Goal: Information Seeking & Learning: Learn about a topic

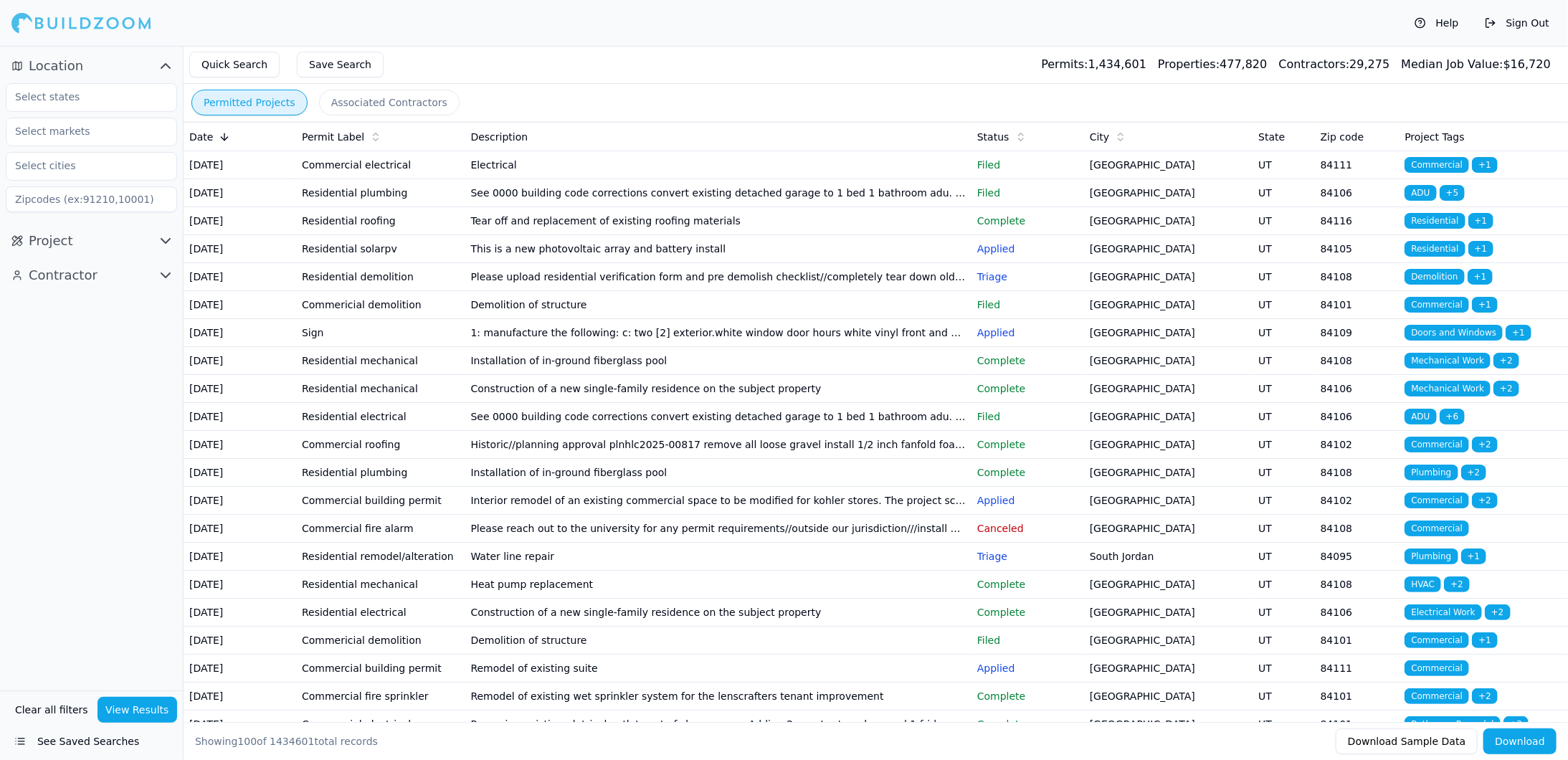
click at [51, 705] on button "Clear all filters" at bounding box center [51, 710] width 80 height 26
click at [57, 707] on button "Clear all filters" at bounding box center [51, 710] width 80 height 26
click at [75, 92] on input "text" at bounding box center [82, 97] width 152 height 26
click at [54, 125] on div "[US_STATE]" at bounding box center [91, 129] width 165 height 23
click at [59, 242] on span "Project" at bounding box center [51, 241] width 45 height 20
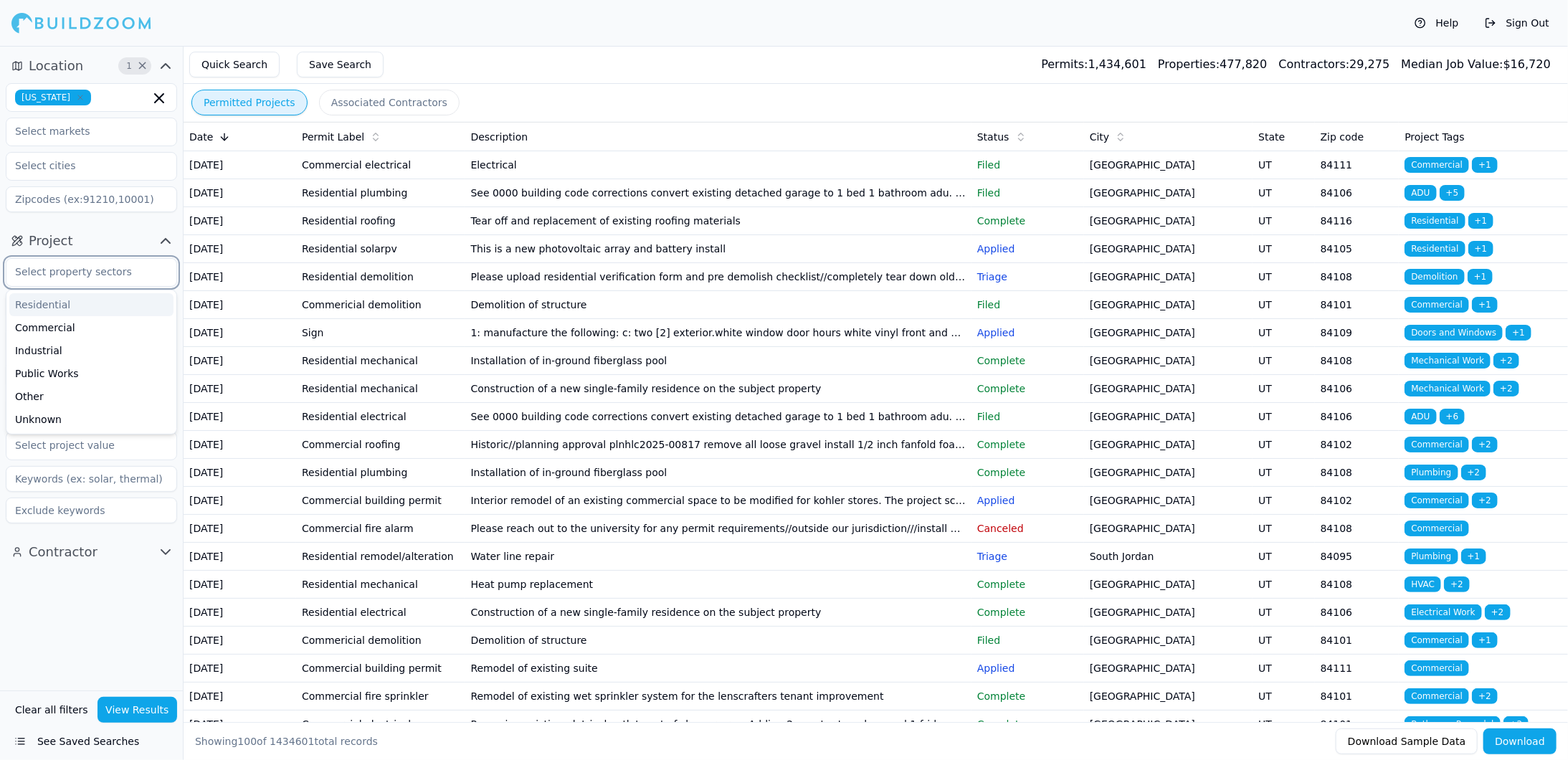
click at [55, 271] on input "text" at bounding box center [82, 272] width 152 height 26
click at [63, 304] on div "Residential" at bounding box center [91, 304] width 165 height 23
click at [82, 297] on div "Commercial" at bounding box center [91, 304] width 165 height 23
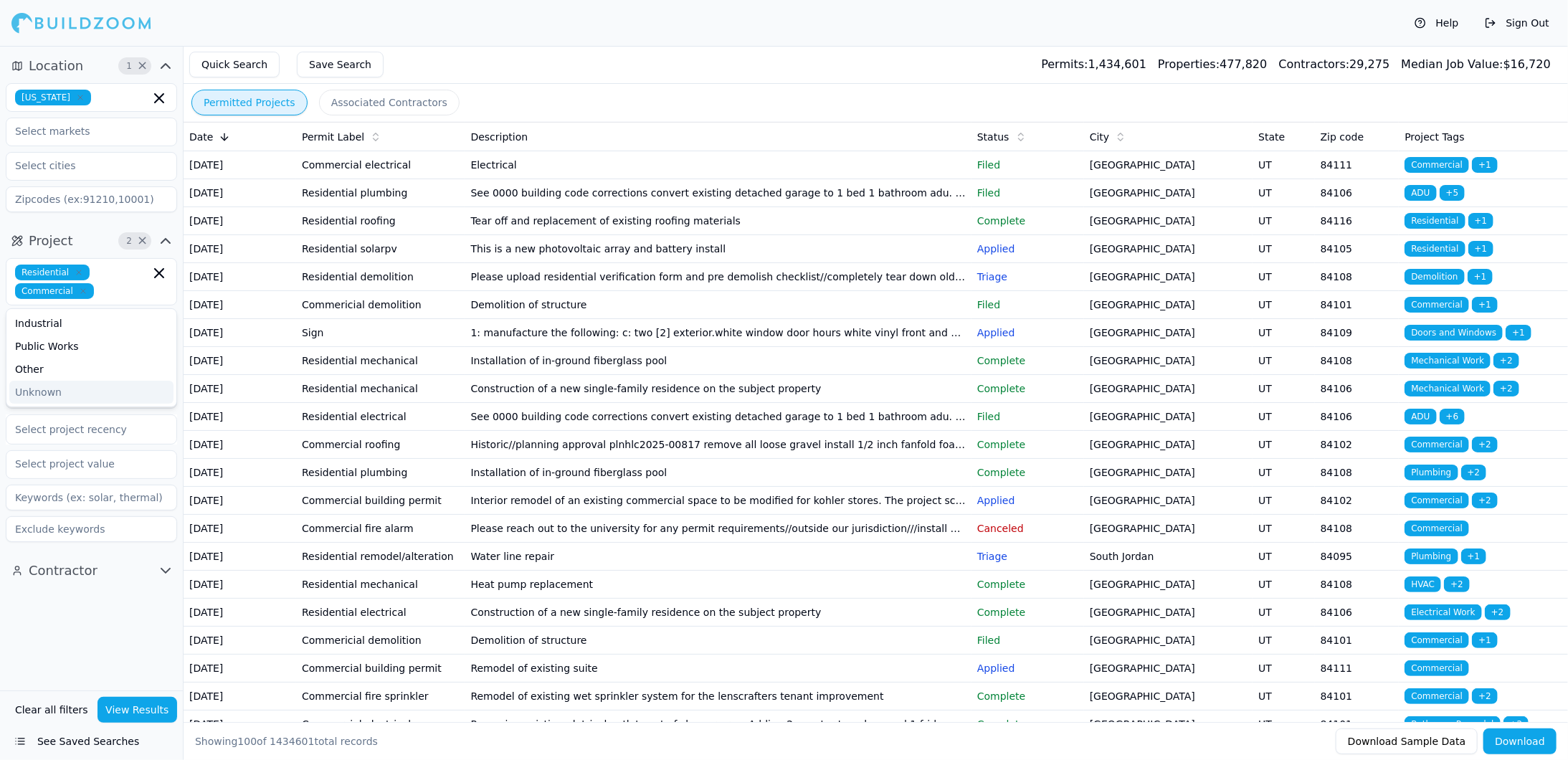
click at [165, 220] on div "Location 1 × [US_STATE]" at bounding box center [91, 136] width 183 height 175
click at [100, 320] on input "text" at bounding box center [82, 325] width 152 height 26
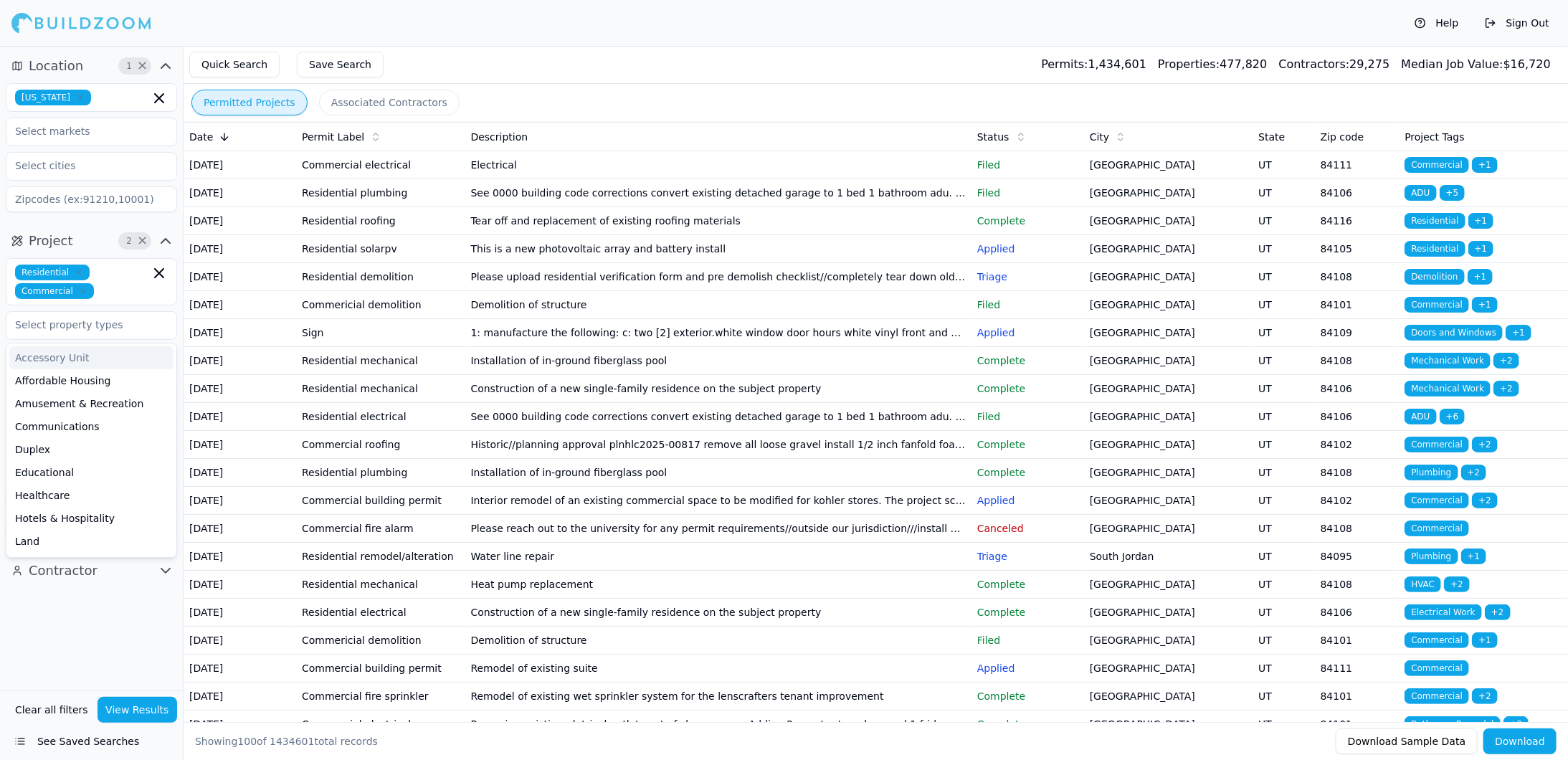
click at [158, 297] on div "Residential Commercial" at bounding box center [91, 281] width 153 height 34
click at [165, 416] on div "Select project recency" at bounding box center [91, 430] width 171 height 30
click at [95, 357] on input "text" at bounding box center [82, 359] width 152 height 26
click at [41, 393] on div "ADU" at bounding box center [91, 392] width 165 height 23
click at [105, 415] on div "Commercial Renovation" at bounding box center [91, 415] width 165 height 23
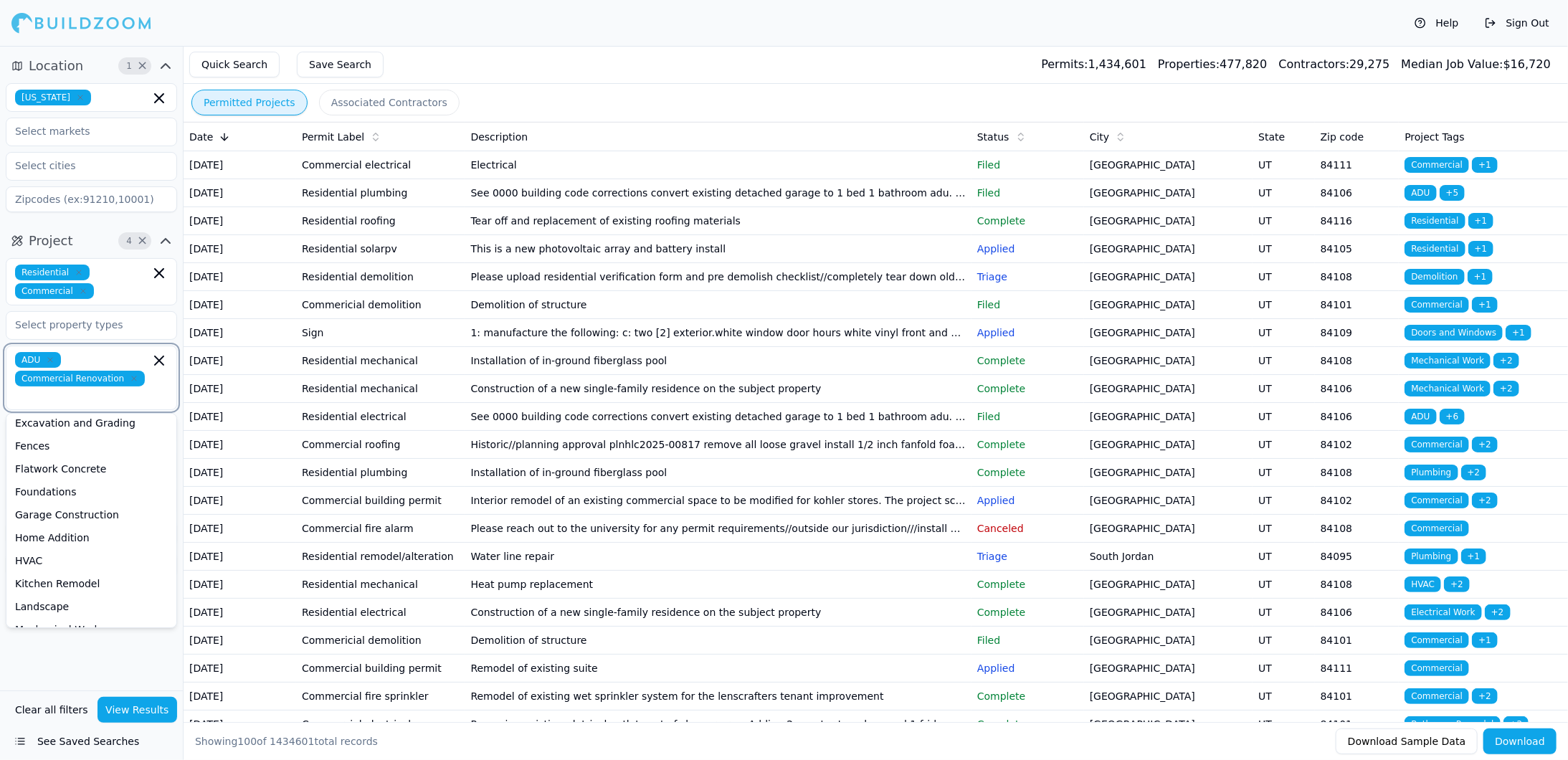
scroll to position [143, 0]
click at [100, 502] on div "Garage Construction" at bounding box center [91, 513] width 165 height 23
click at [84, 507] on div "Home Addition" at bounding box center [91, 515] width 165 height 23
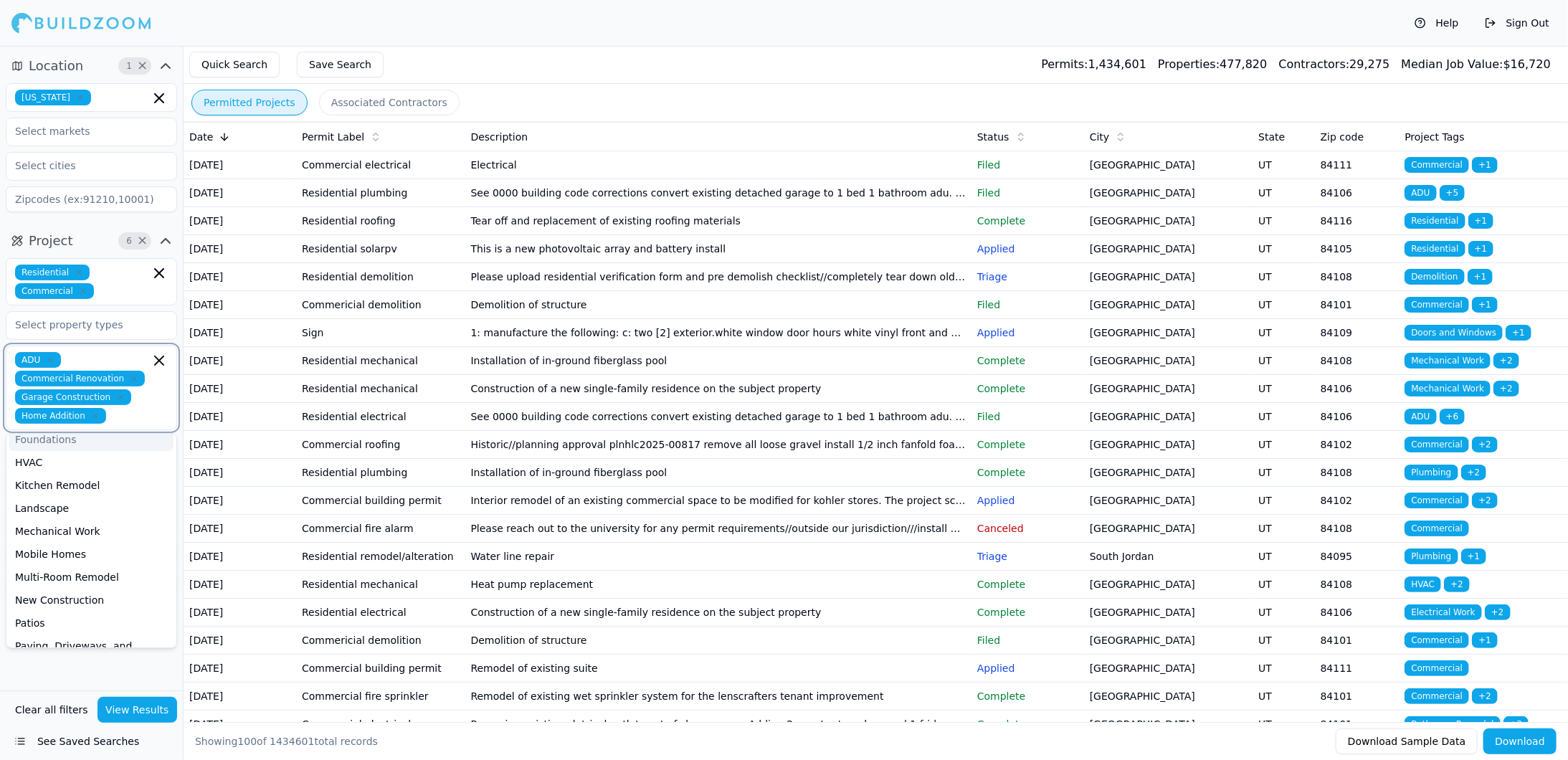
scroll to position [287, 0]
click at [78, 496] on div "Multi-Room Remodel" at bounding box center [91, 505] width 165 height 23
click at [89, 516] on div "New Construction" at bounding box center [91, 524] width 165 height 23
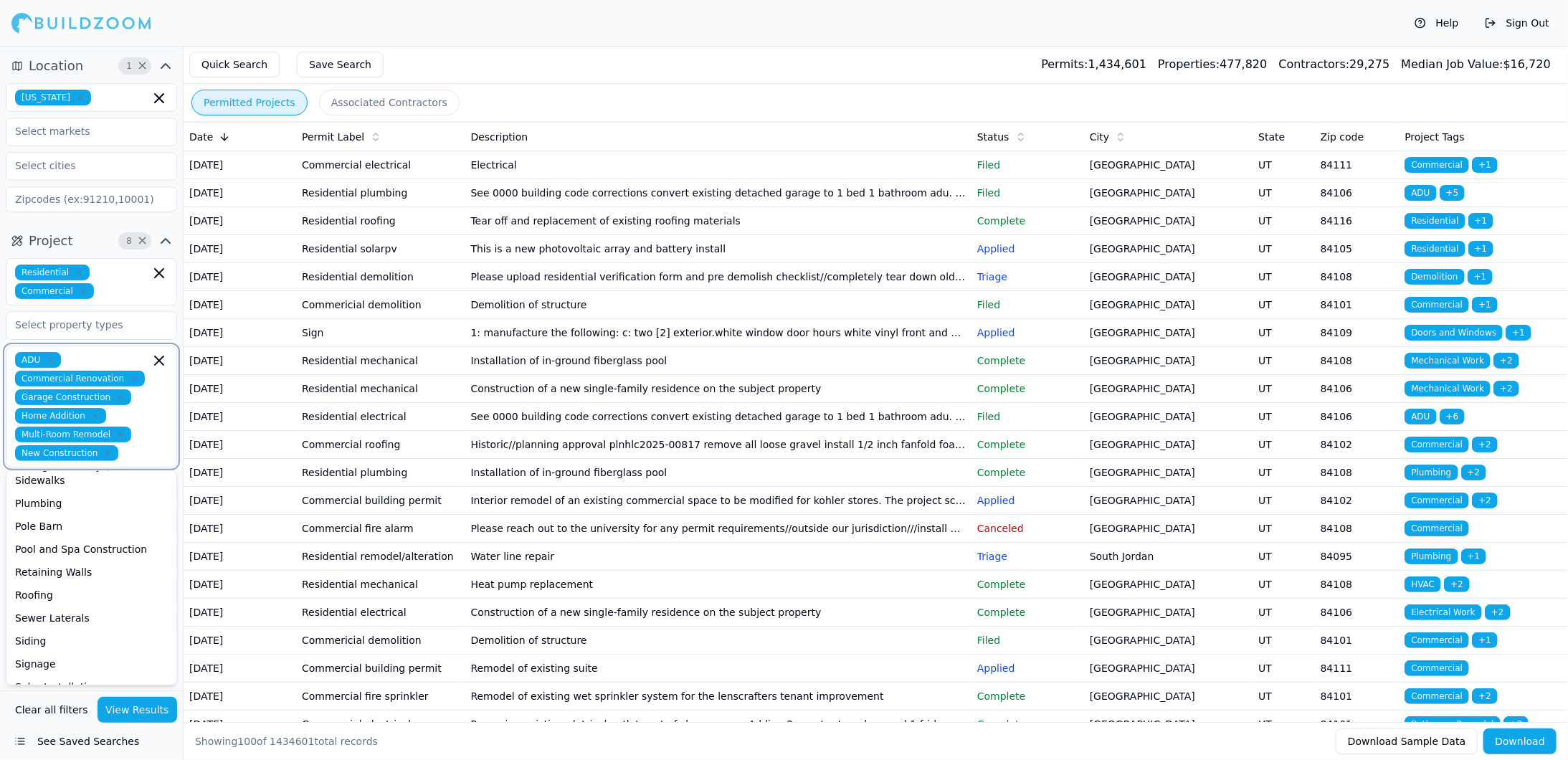
scroll to position [388, 0]
click at [182, 459] on div "Project 8 × Residential Commercial ADU Commercial Renovation Garage Constructio…" at bounding box center [91, 434] width 183 height 423
click at [81, 515] on div at bounding box center [91, 522] width 153 height 14
click at [46, 647] on div "Last Year" at bounding box center [91, 650] width 170 height 23
click at [179, 550] on div "Project 9 × Residential Commercial ADU Commercial Renovation Garage Constructio…" at bounding box center [91, 436] width 183 height 426
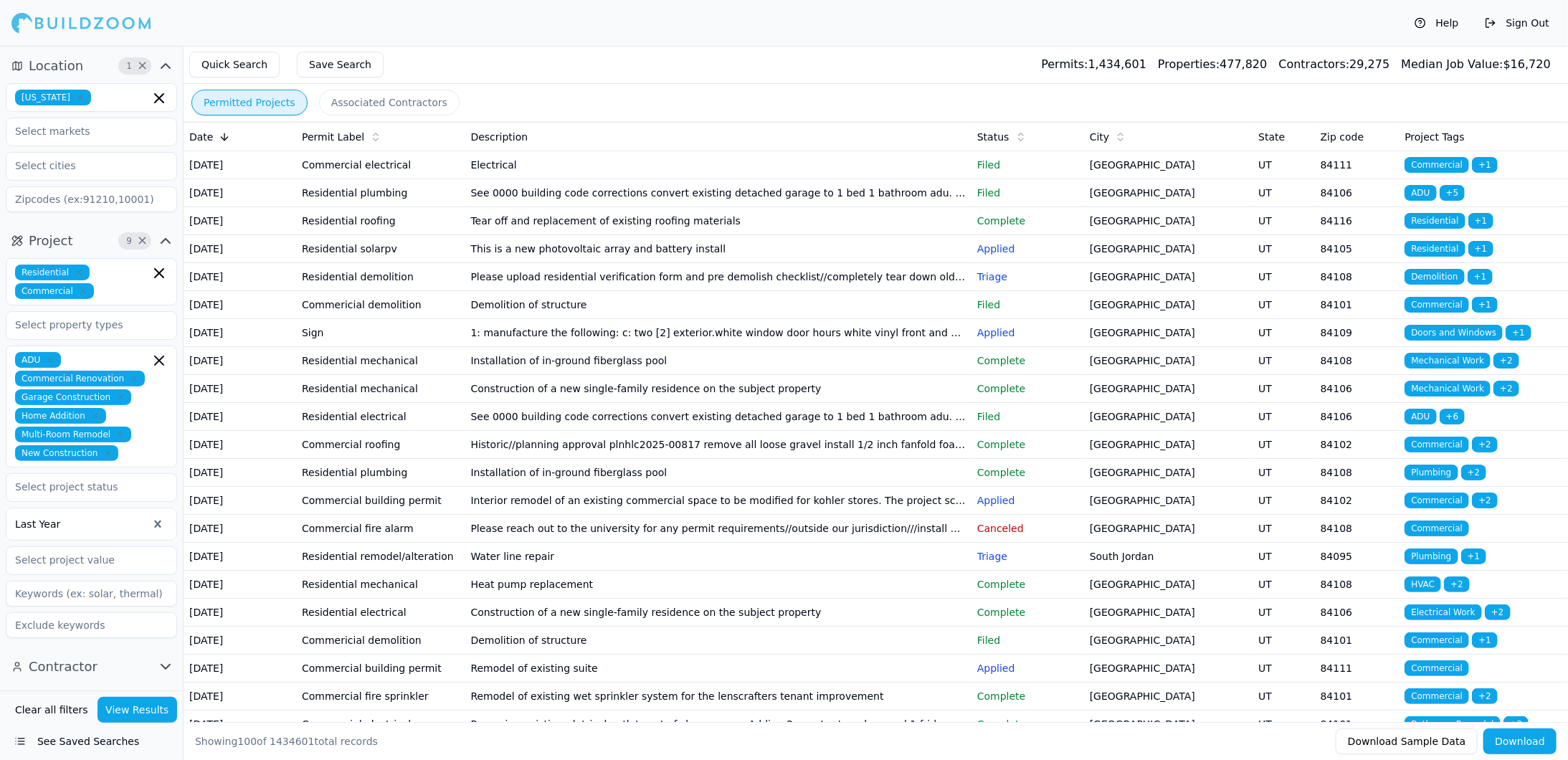
click at [169, 240] on icon "button" at bounding box center [166, 241] width 17 height 17
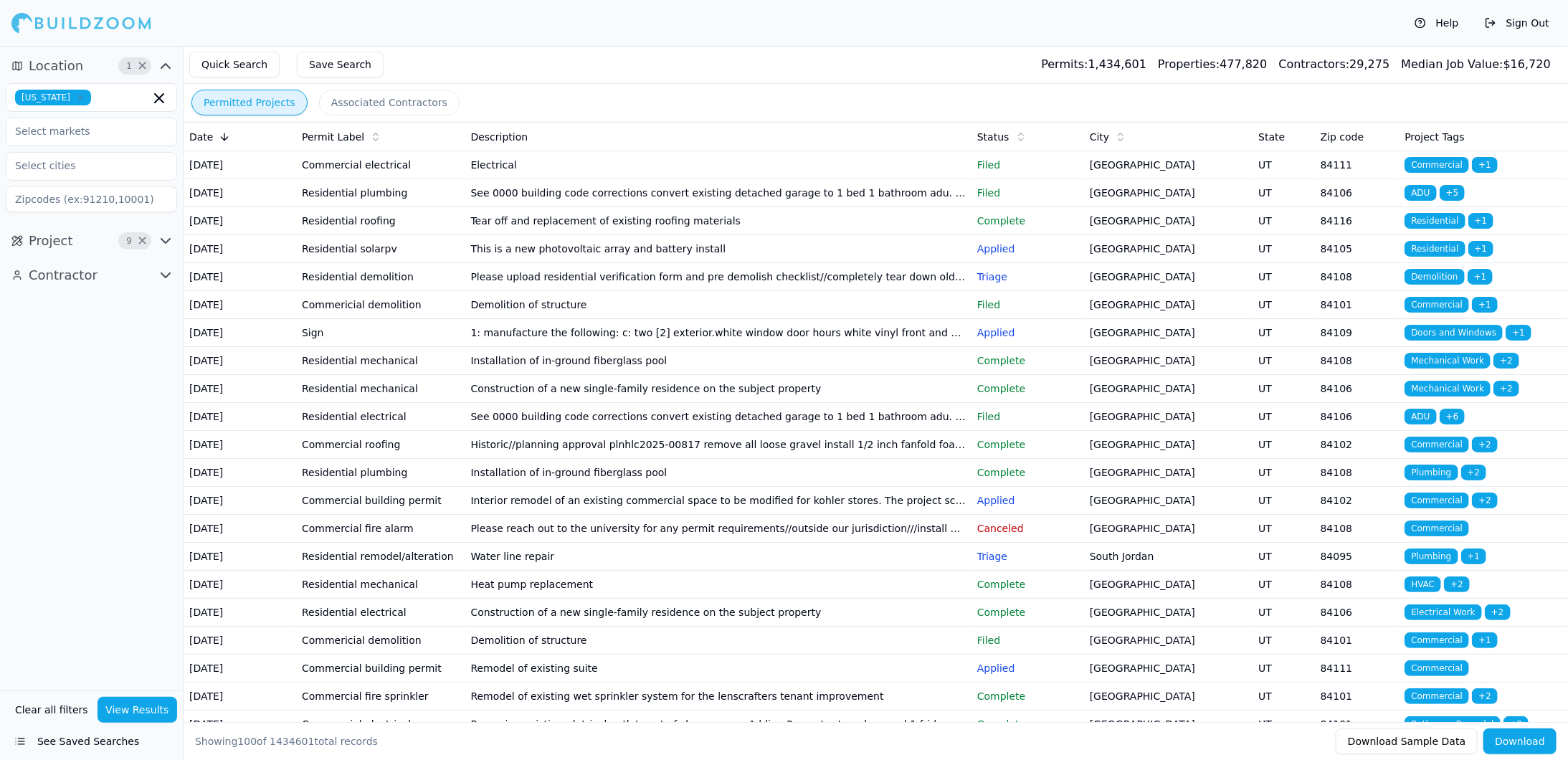
click at [165, 277] on icon "button" at bounding box center [166, 275] width 17 height 17
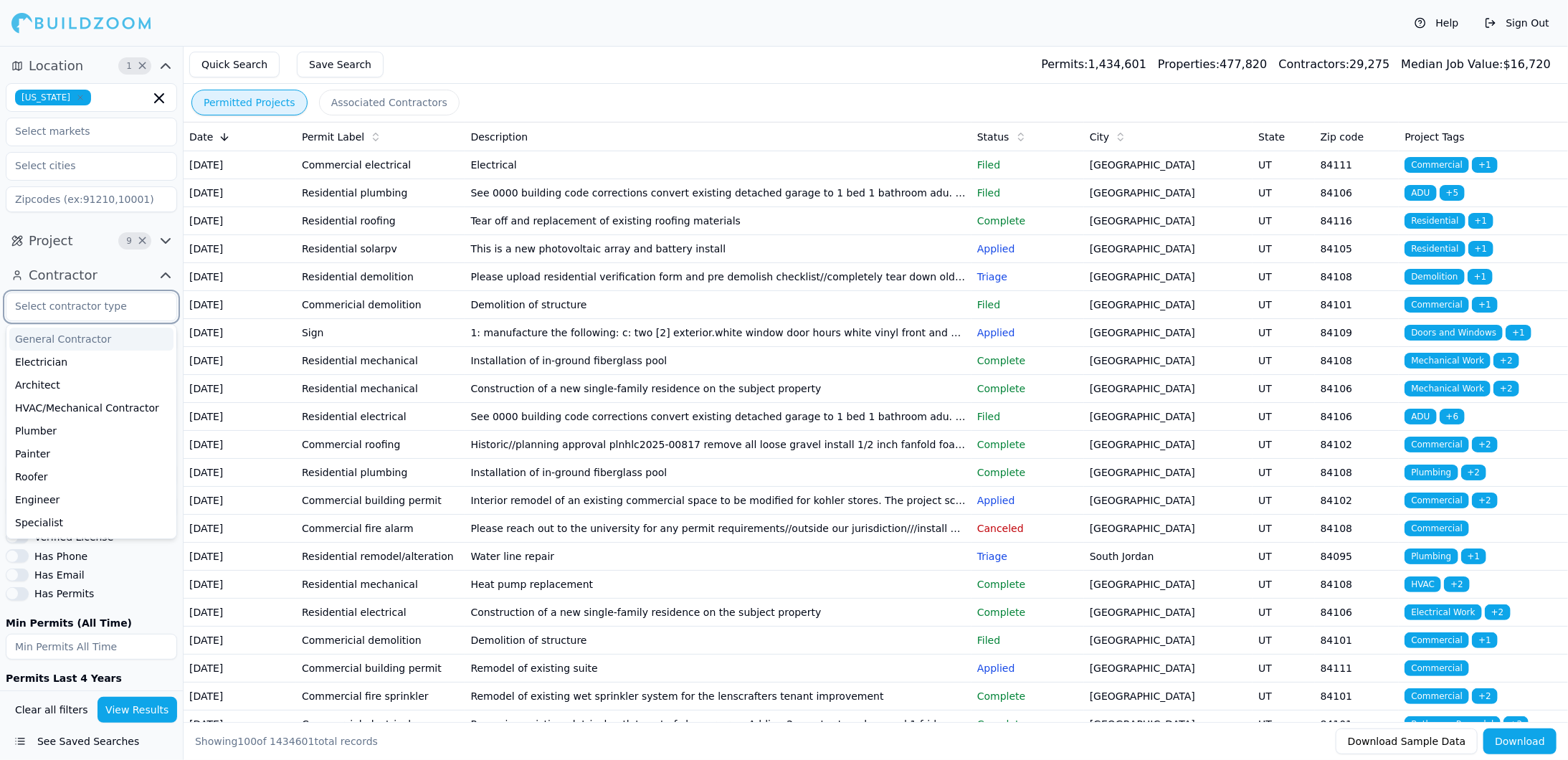
click at [88, 308] on input "text" at bounding box center [82, 306] width 152 height 26
click at [89, 340] on div "General Contractor" at bounding box center [91, 339] width 165 height 23
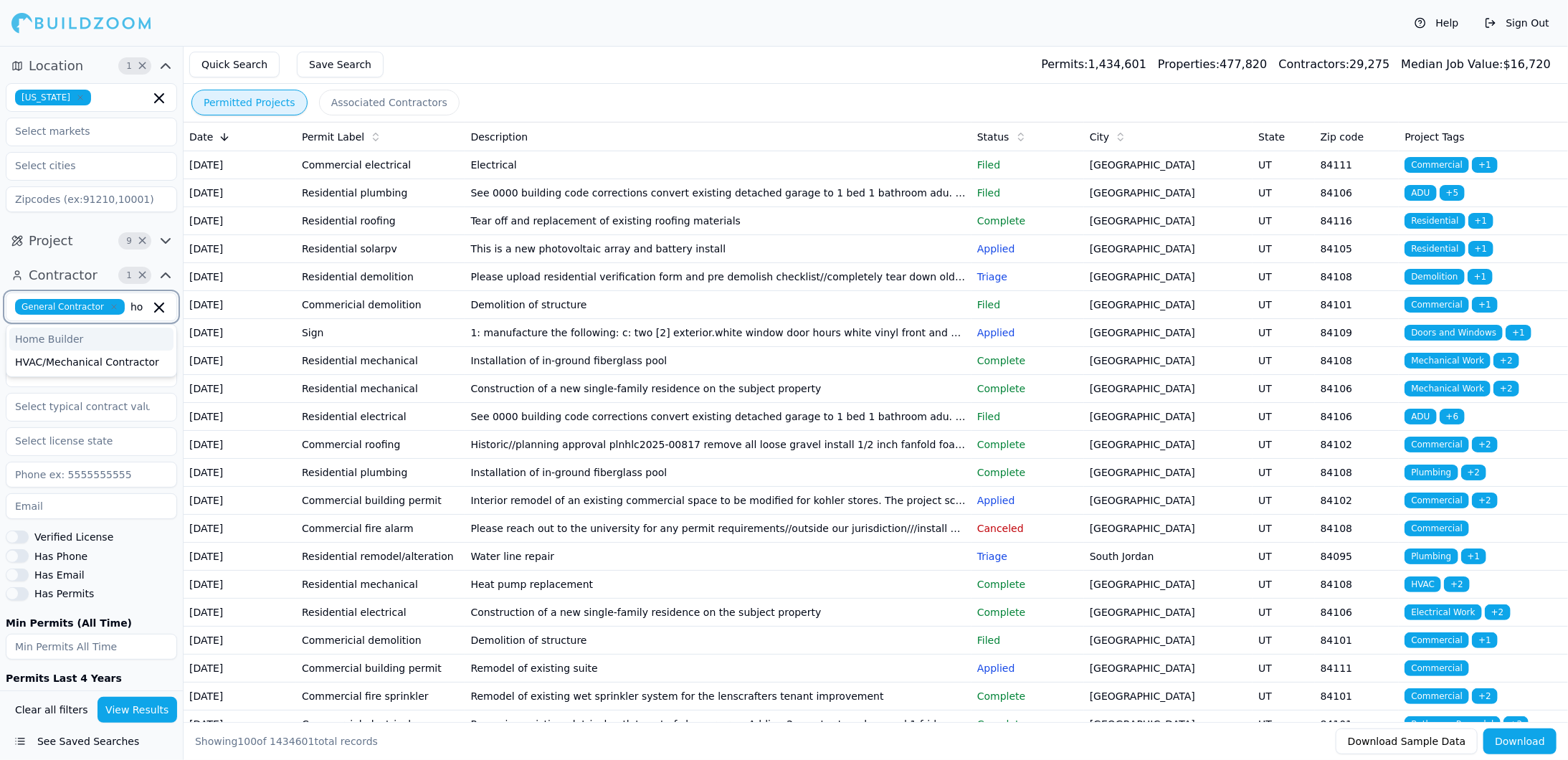
type input "hom"
click at [80, 338] on div "Home Builder" at bounding box center [91, 339] width 165 height 23
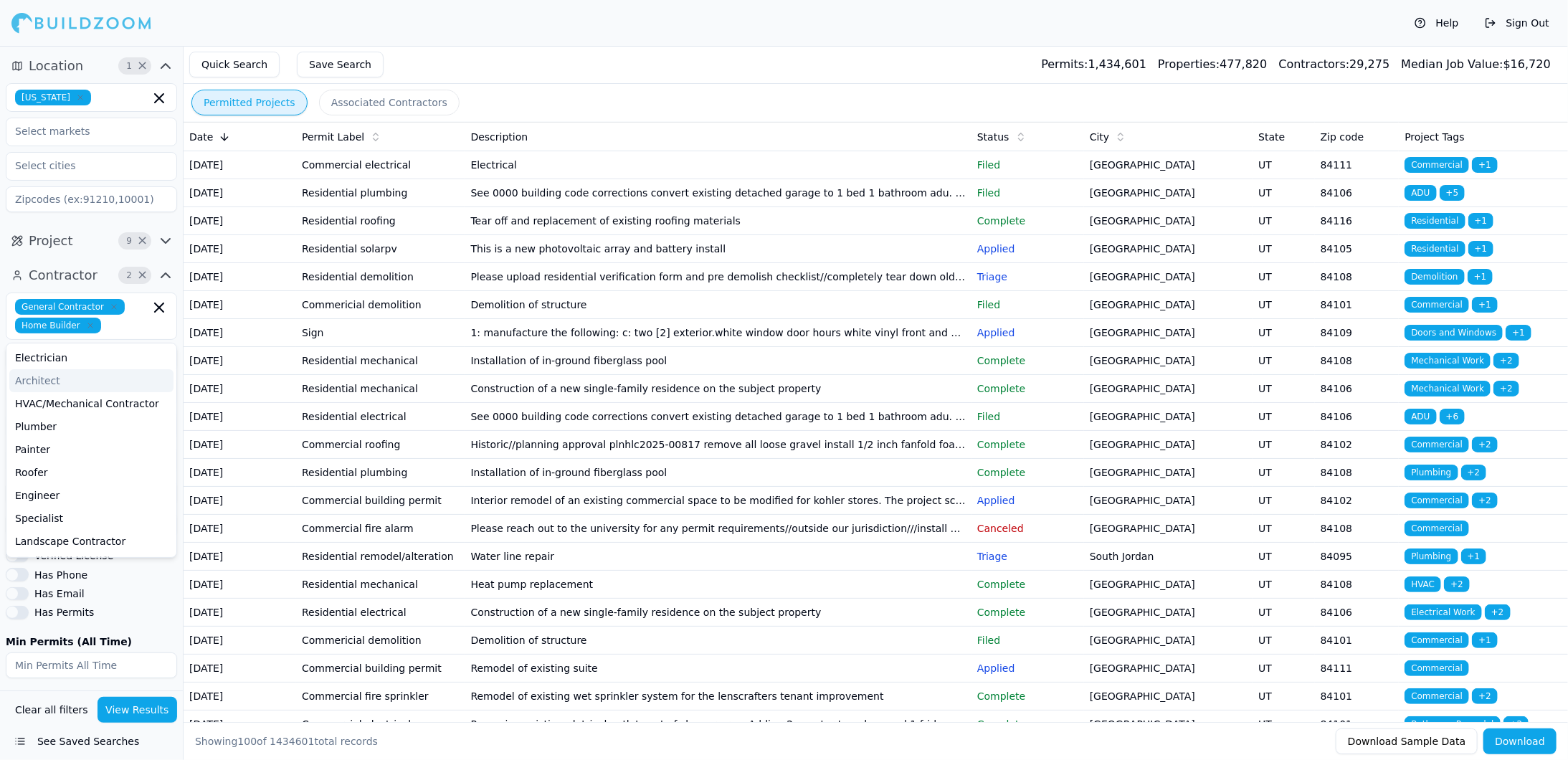
click at [181, 388] on div "Contractor 2 × General Contractor Home Builder Electrician Architect HVAC/Mecha…" at bounding box center [91, 512] width 183 height 509
click at [100, 492] on input at bounding box center [91, 493] width 171 height 26
click at [58, 572] on label "Has Phone" at bounding box center [60, 575] width 53 height 10
click at [29, 572] on button "Has Phone" at bounding box center [17, 574] width 23 height 13
click at [50, 593] on label "Has Email" at bounding box center [60, 593] width 50 height 10
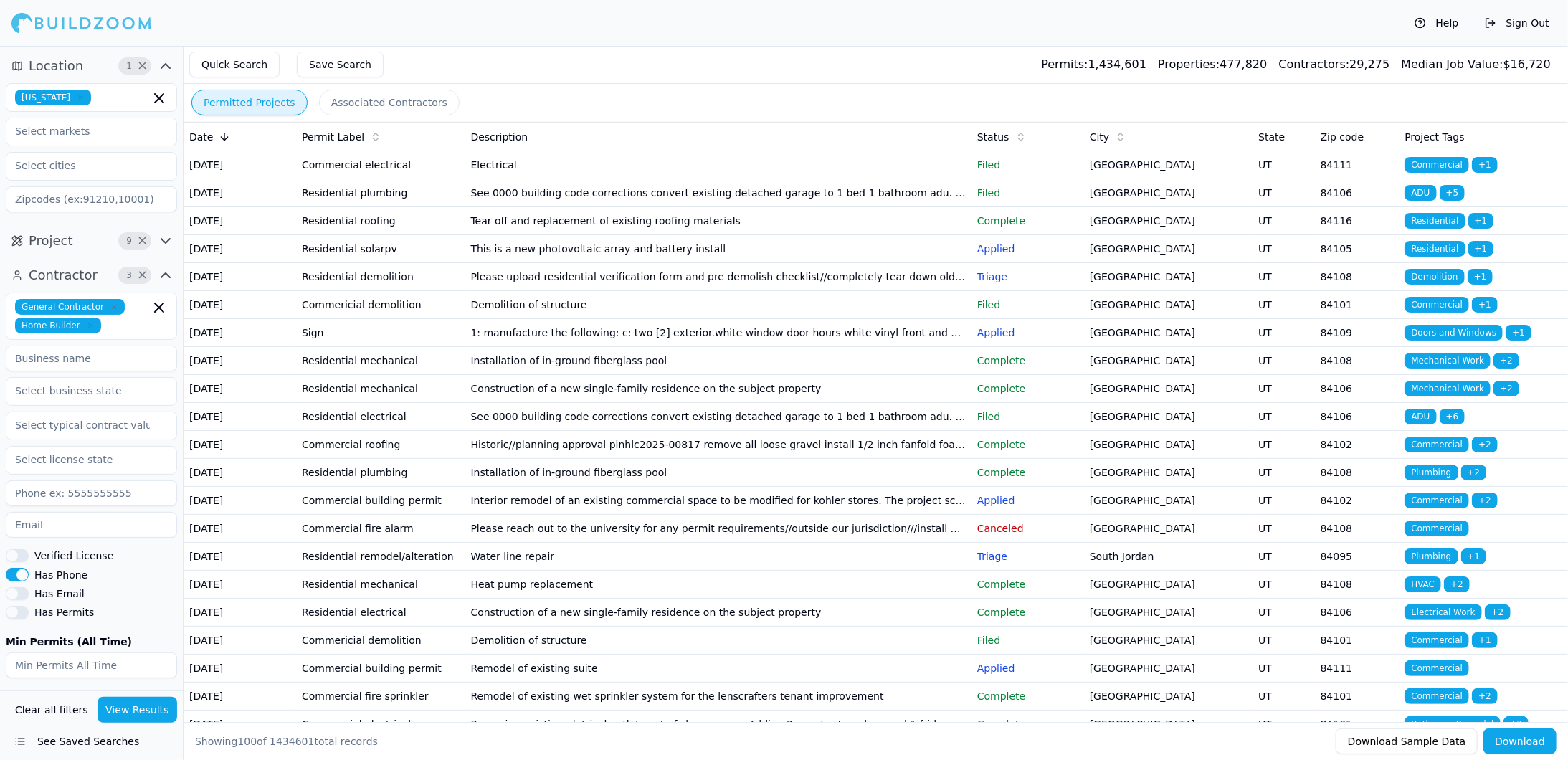
click at [29, 593] on button "Has Email" at bounding box center [17, 593] width 23 height 13
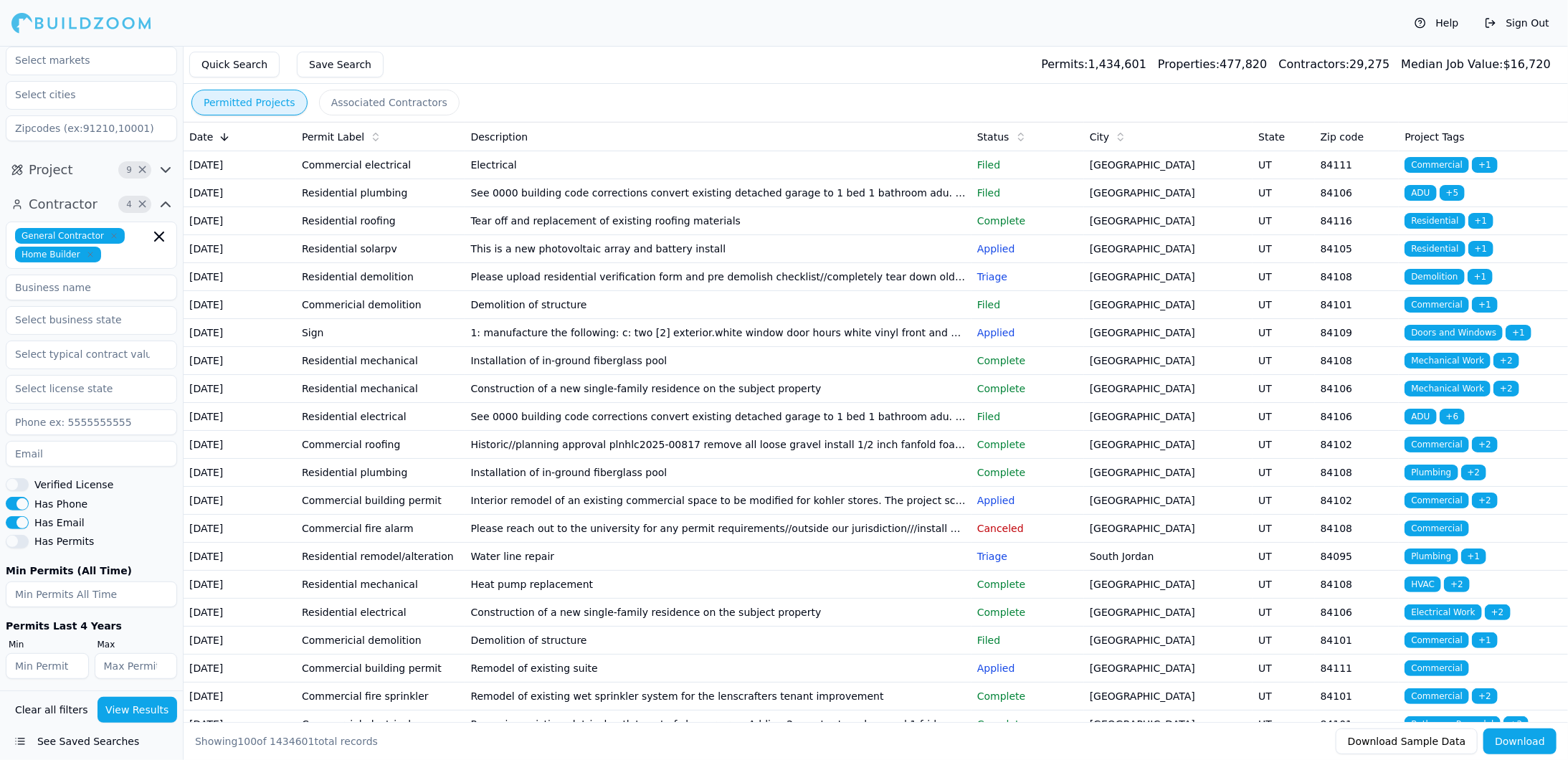
scroll to position [72, 0]
click at [143, 712] on button "View Results" at bounding box center [138, 710] width 80 height 26
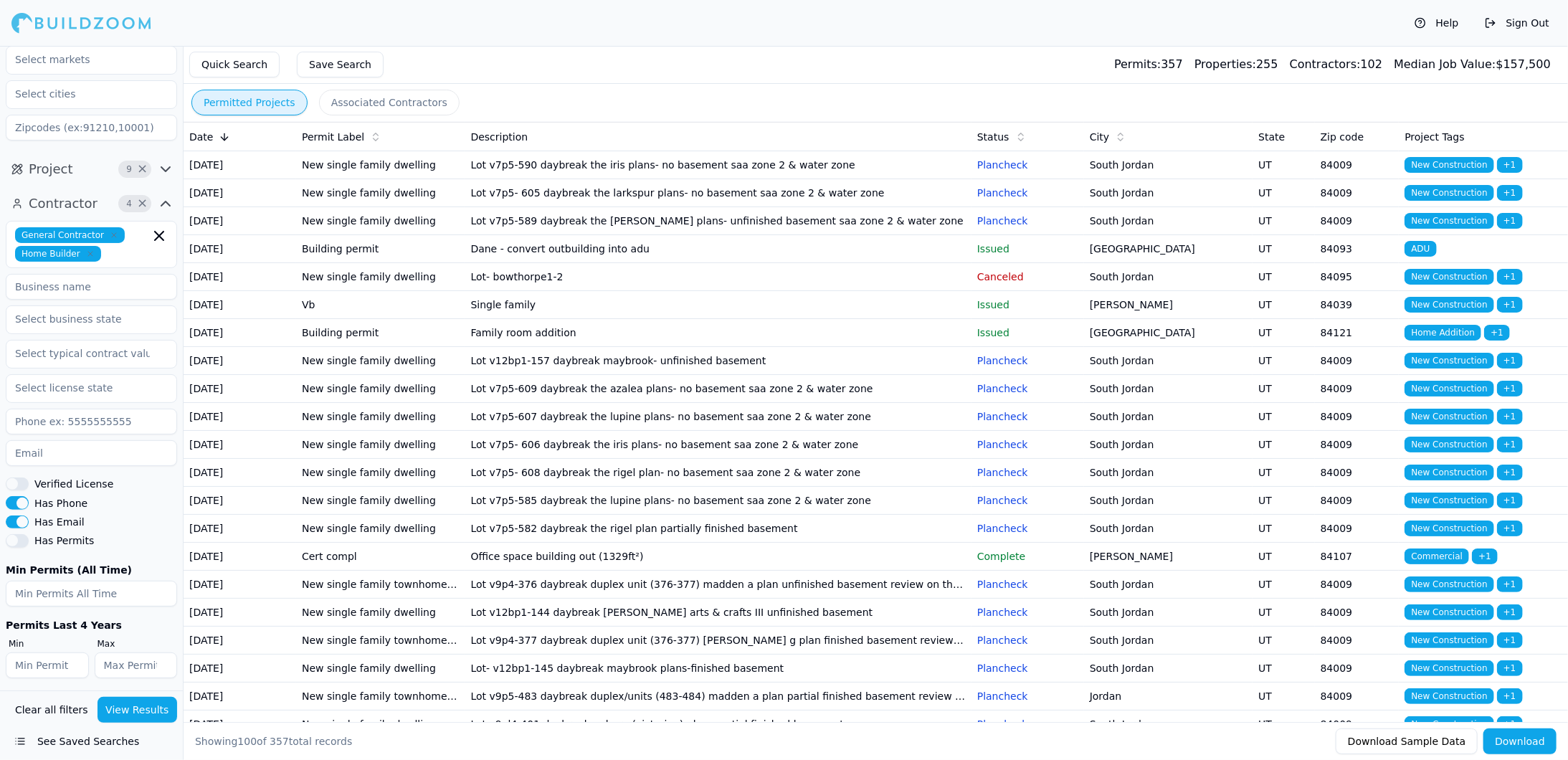
click at [321, 62] on button "Save Search" at bounding box center [339, 64] width 86 height 26
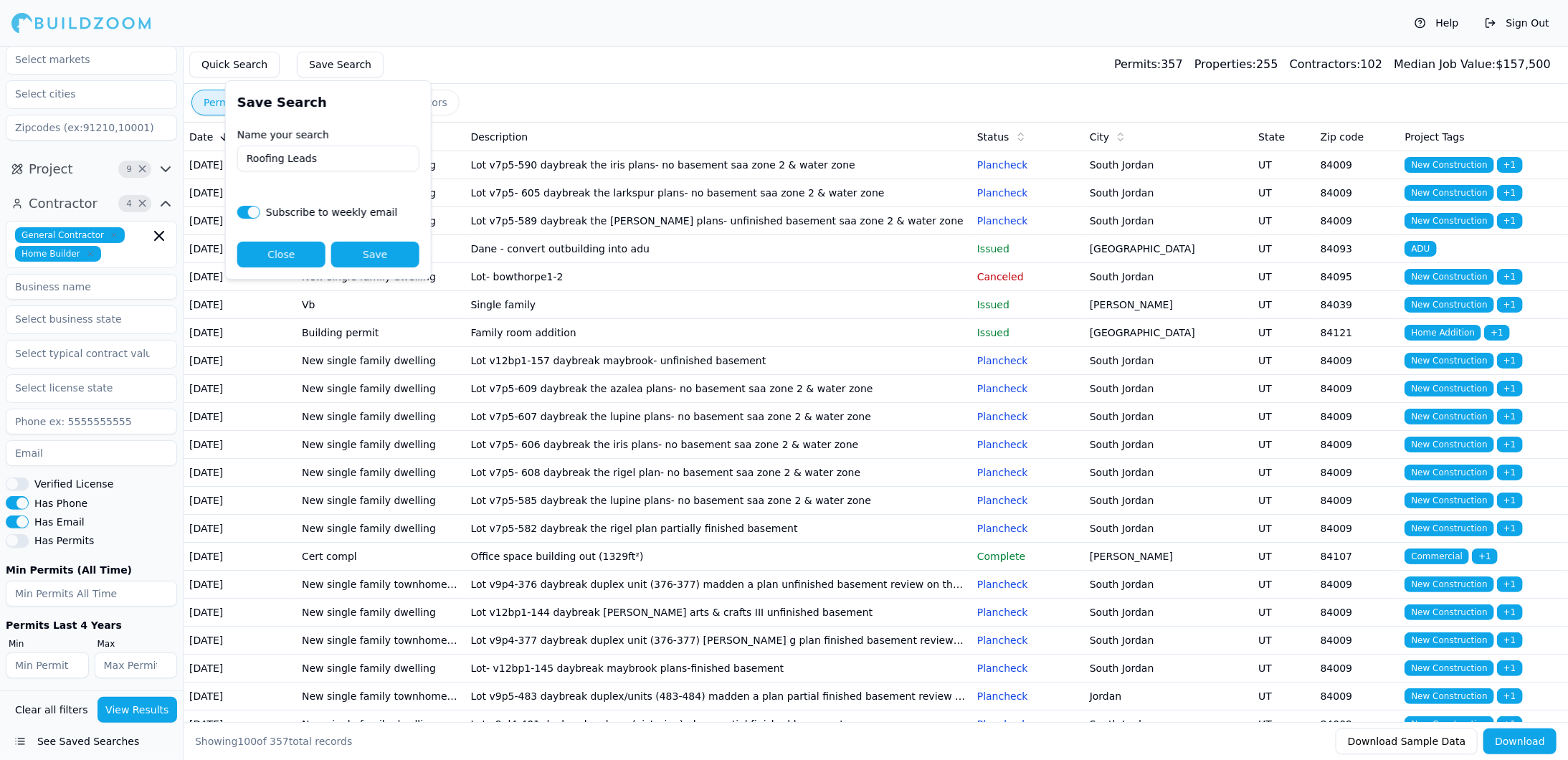
type input "Roofing Leads"
click at [375, 260] on button "Save" at bounding box center [375, 255] width 88 height 26
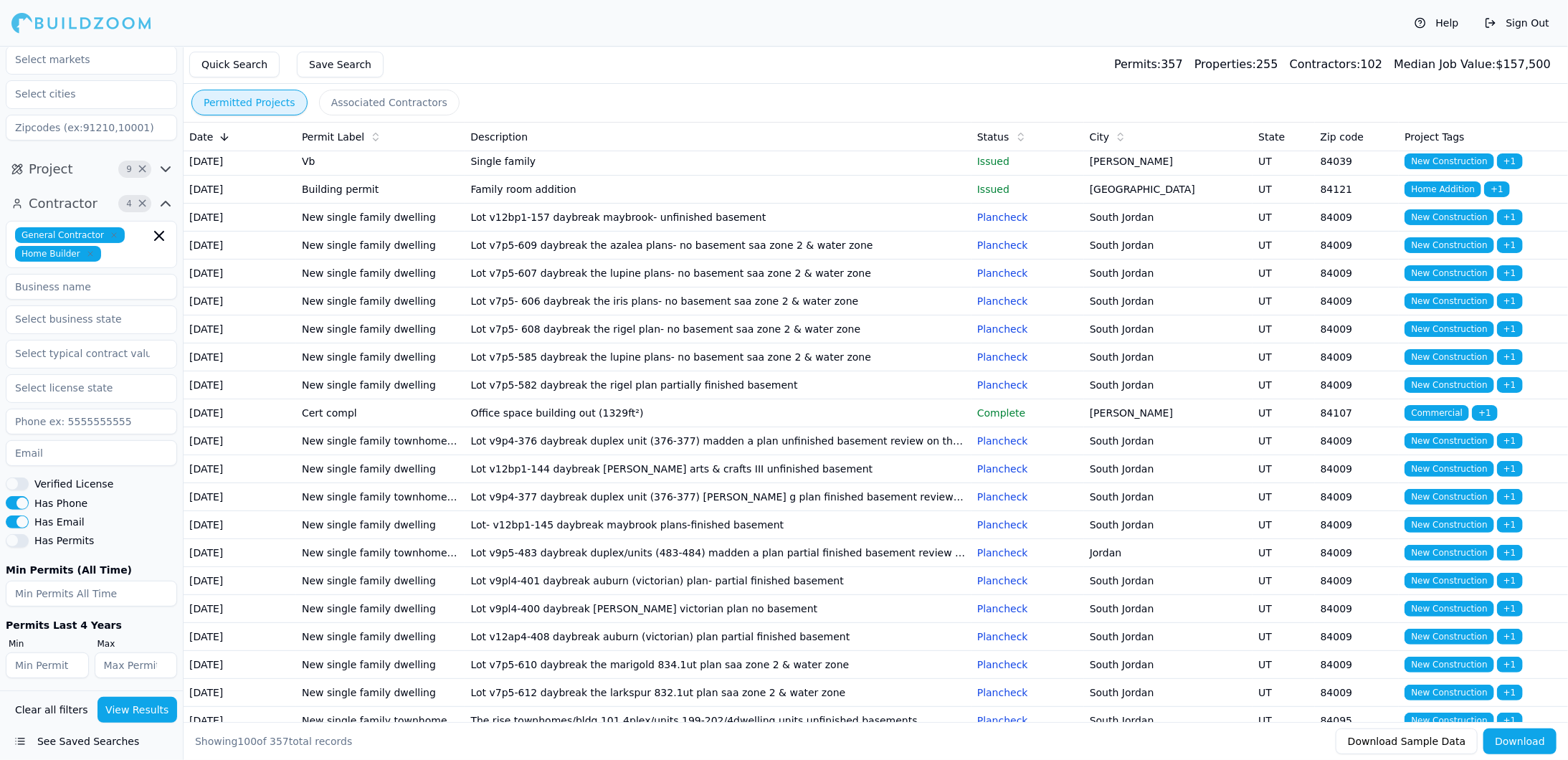
scroll to position [73, 0]
click at [78, 740] on button "See Saved Searches" at bounding box center [91, 741] width 171 height 26
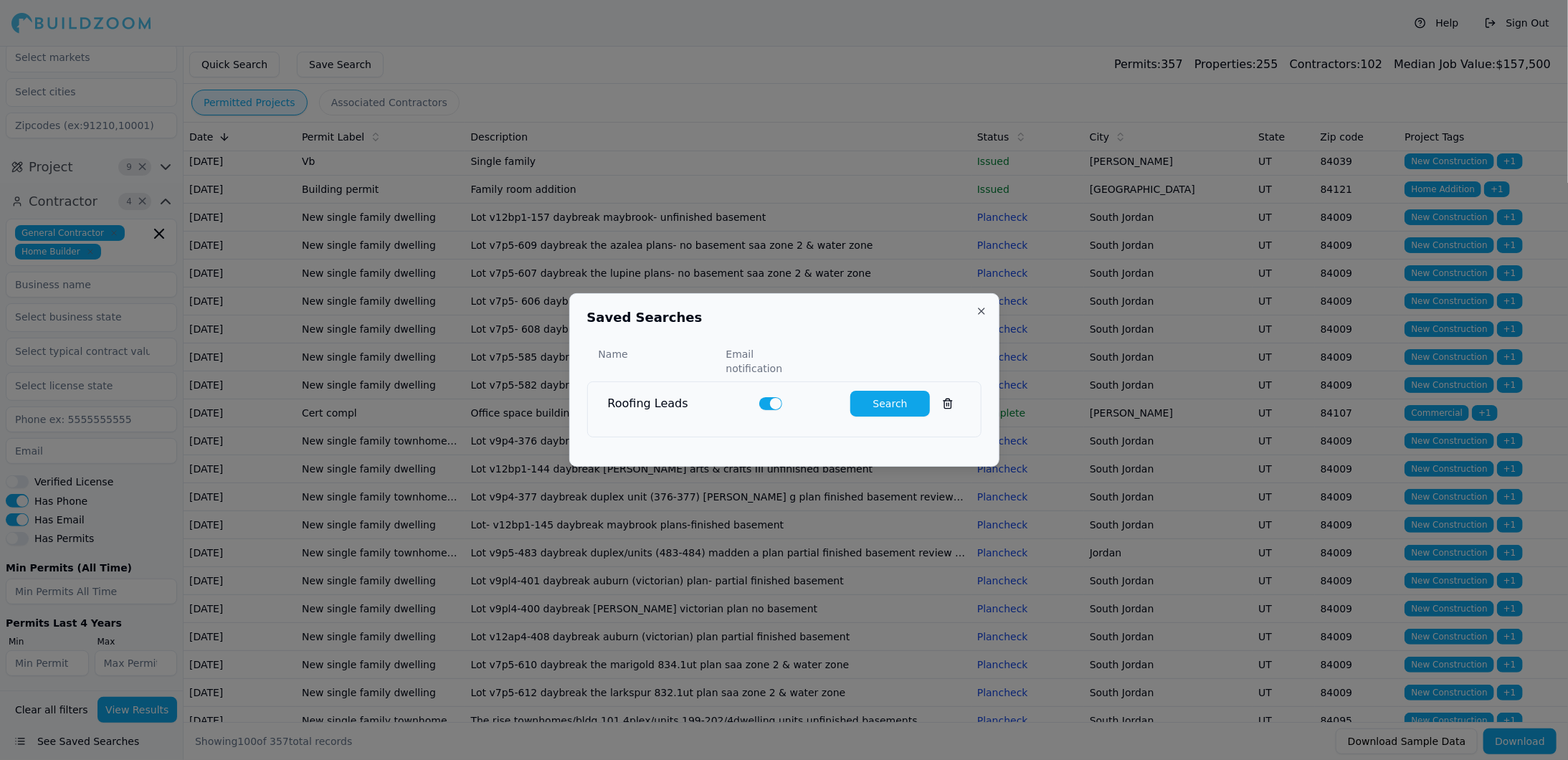
click at [879, 398] on button "Search" at bounding box center [890, 404] width 80 height 26
type input "0"
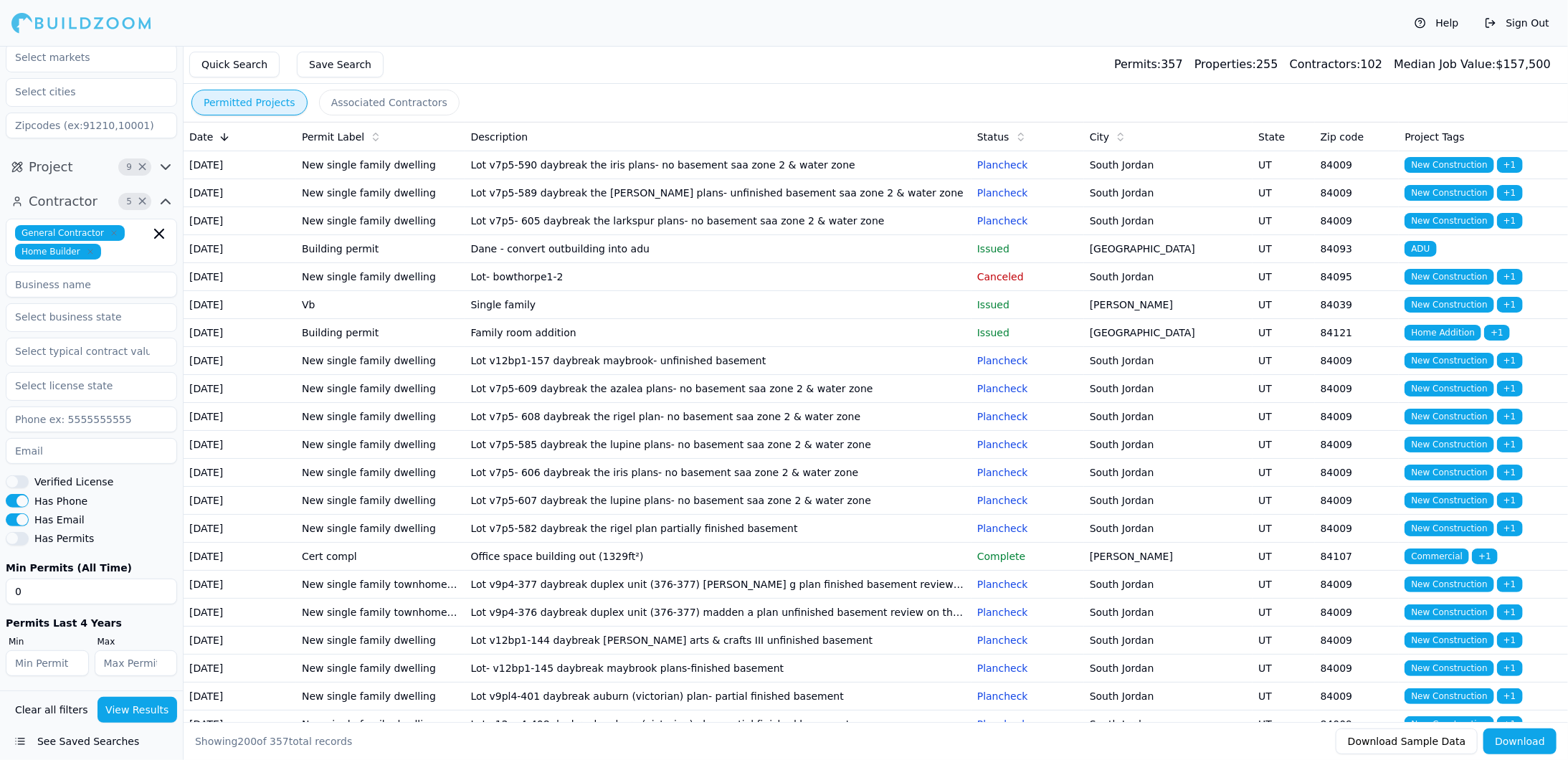
click at [372, 167] on td "New single family dwelling" at bounding box center [379, 166] width 168 height 28
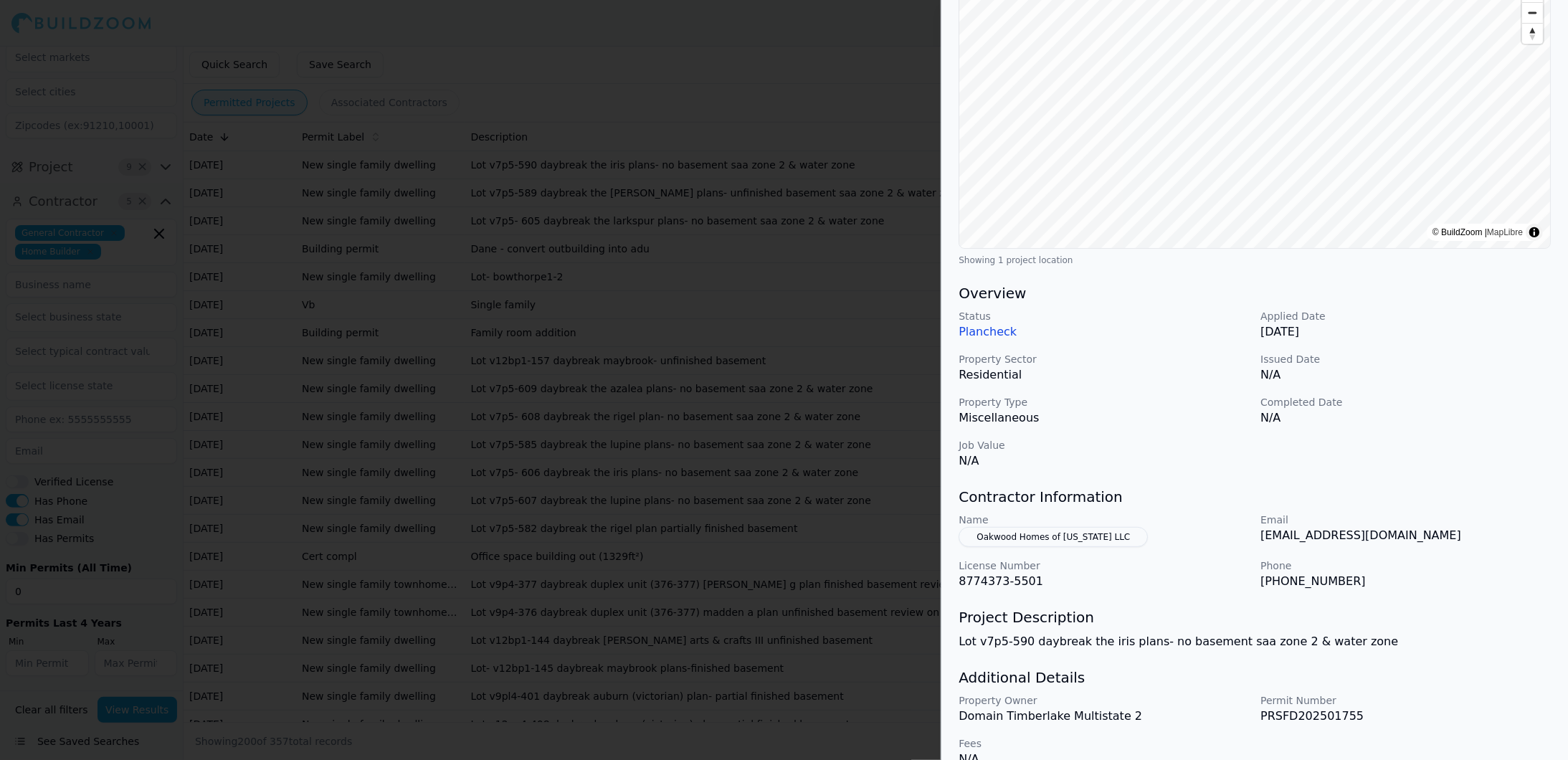
scroll to position [193, 0]
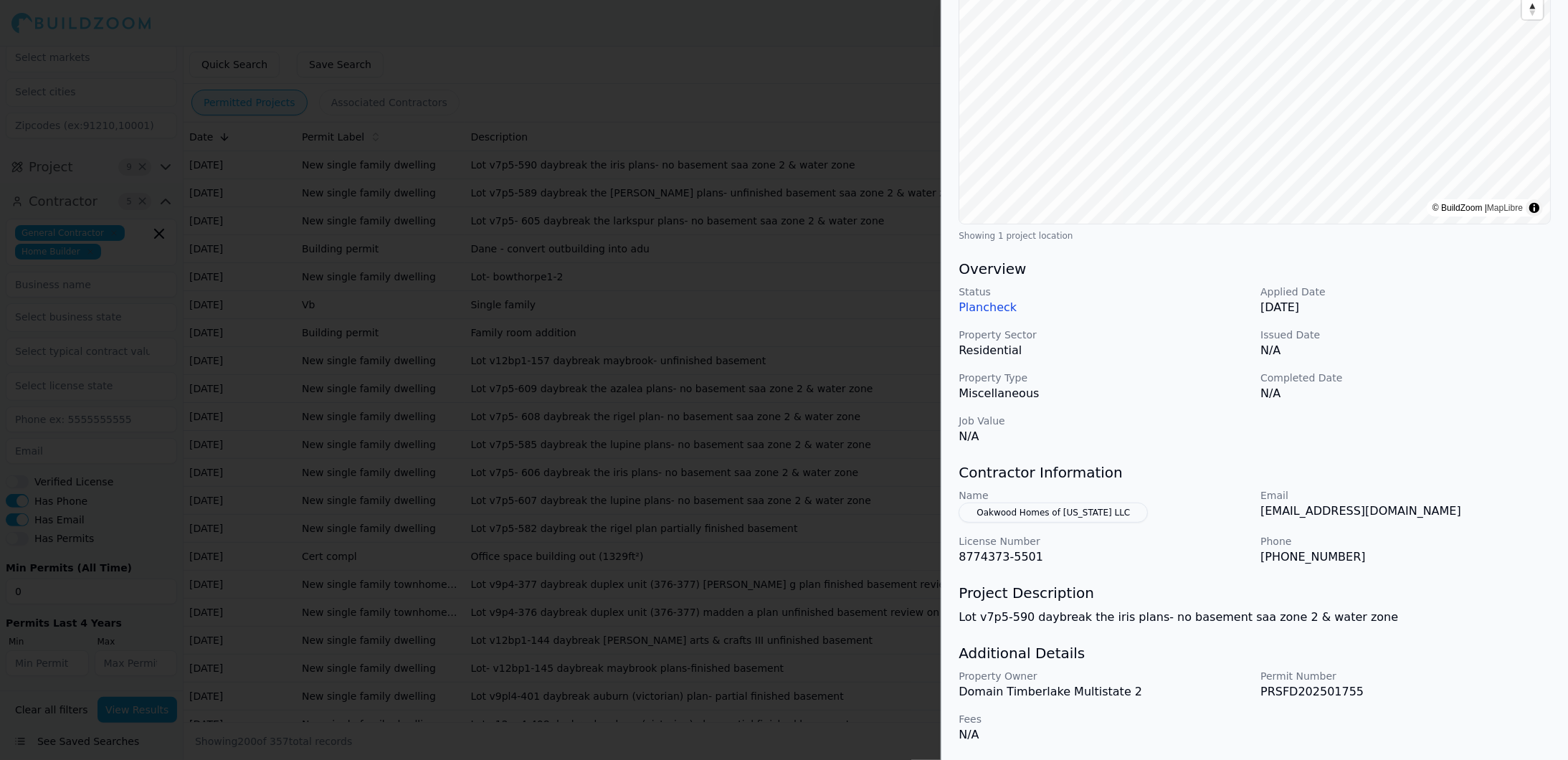
click at [1021, 510] on button "Oakwood Homes of [US_STATE] LLC" at bounding box center [1053, 513] width 189 height 20
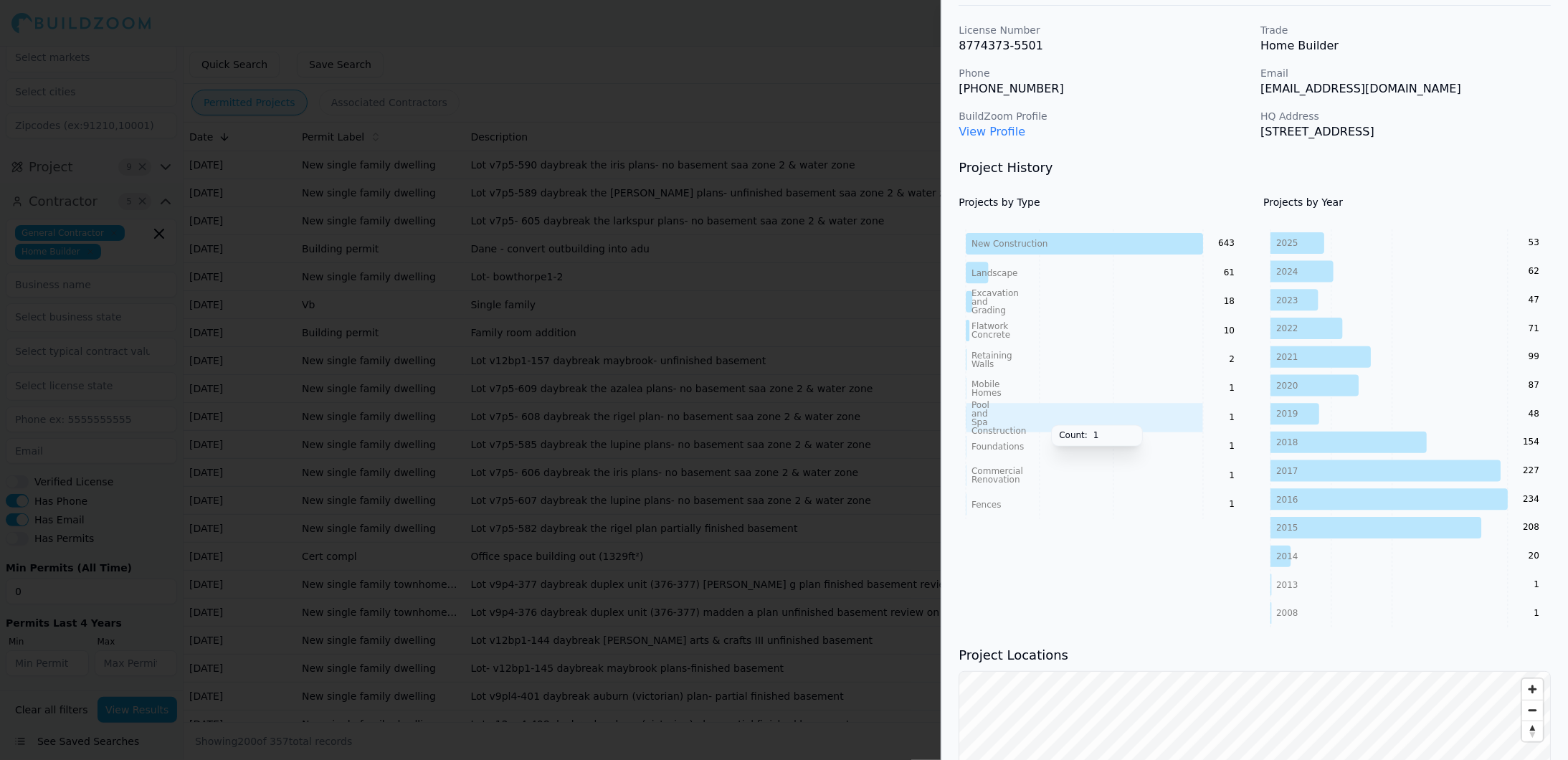
scroll to position [0, 0]
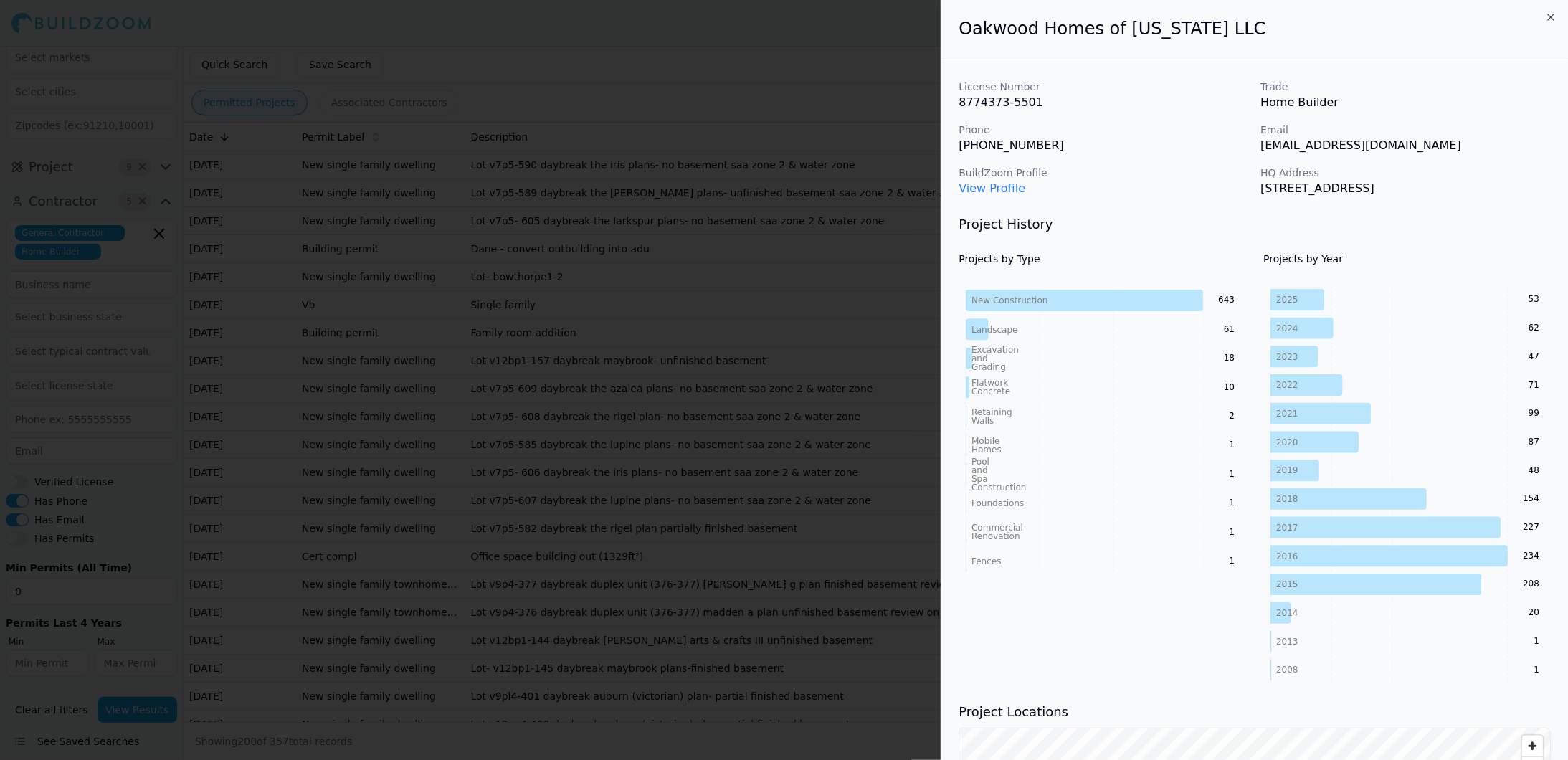
click at [829, 55] on div at bounding box center [784, 380] width 1568 height 760
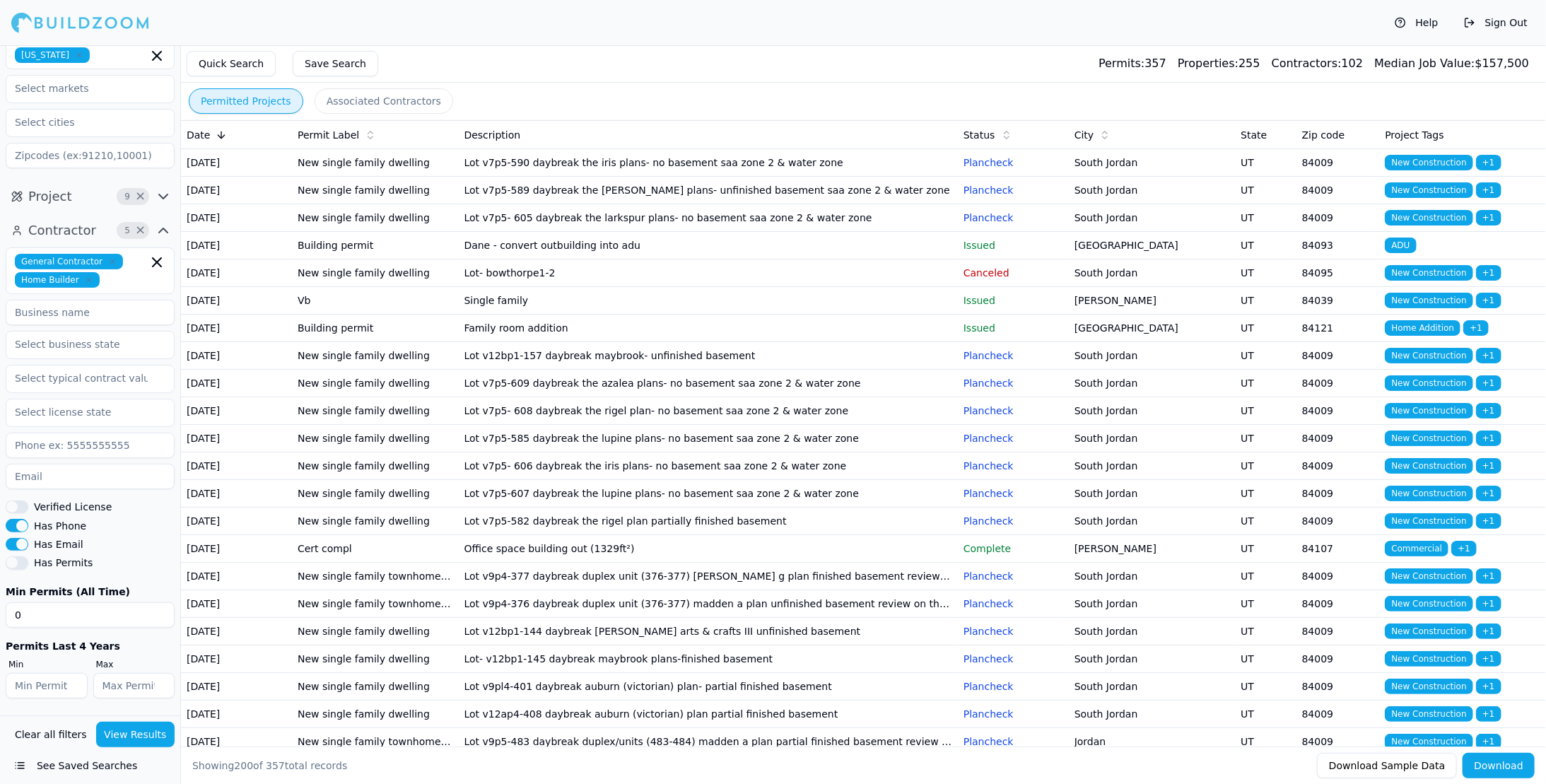
scroll to position [39, 0]
click at [685, 232] on td "Lot v7p5- 605 daybreak the larkspur plans- no basement saa zone 2 & water zone" at bounding box center [707, 218] width 499 height 28
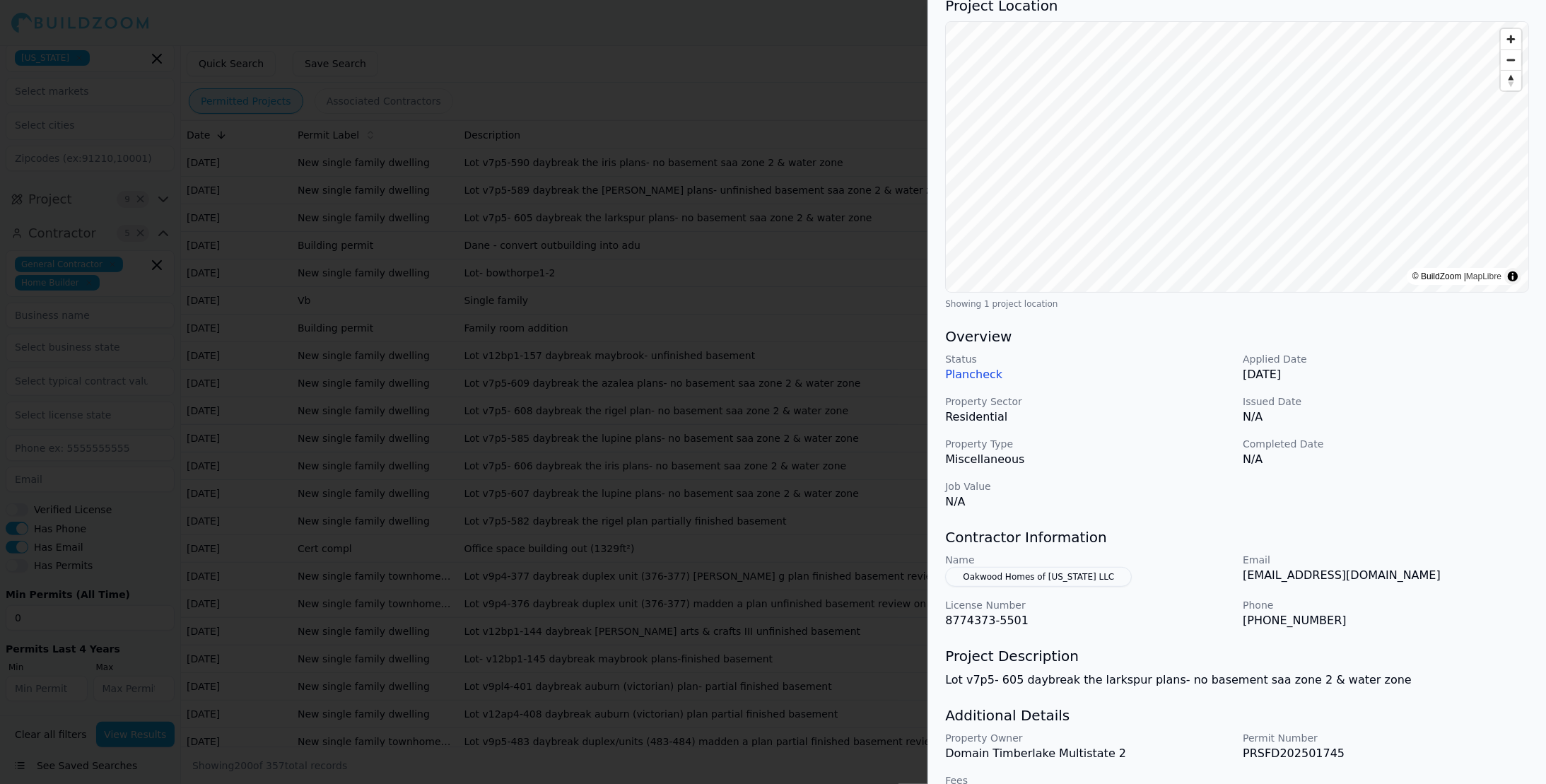
scroll to position [141, 0]
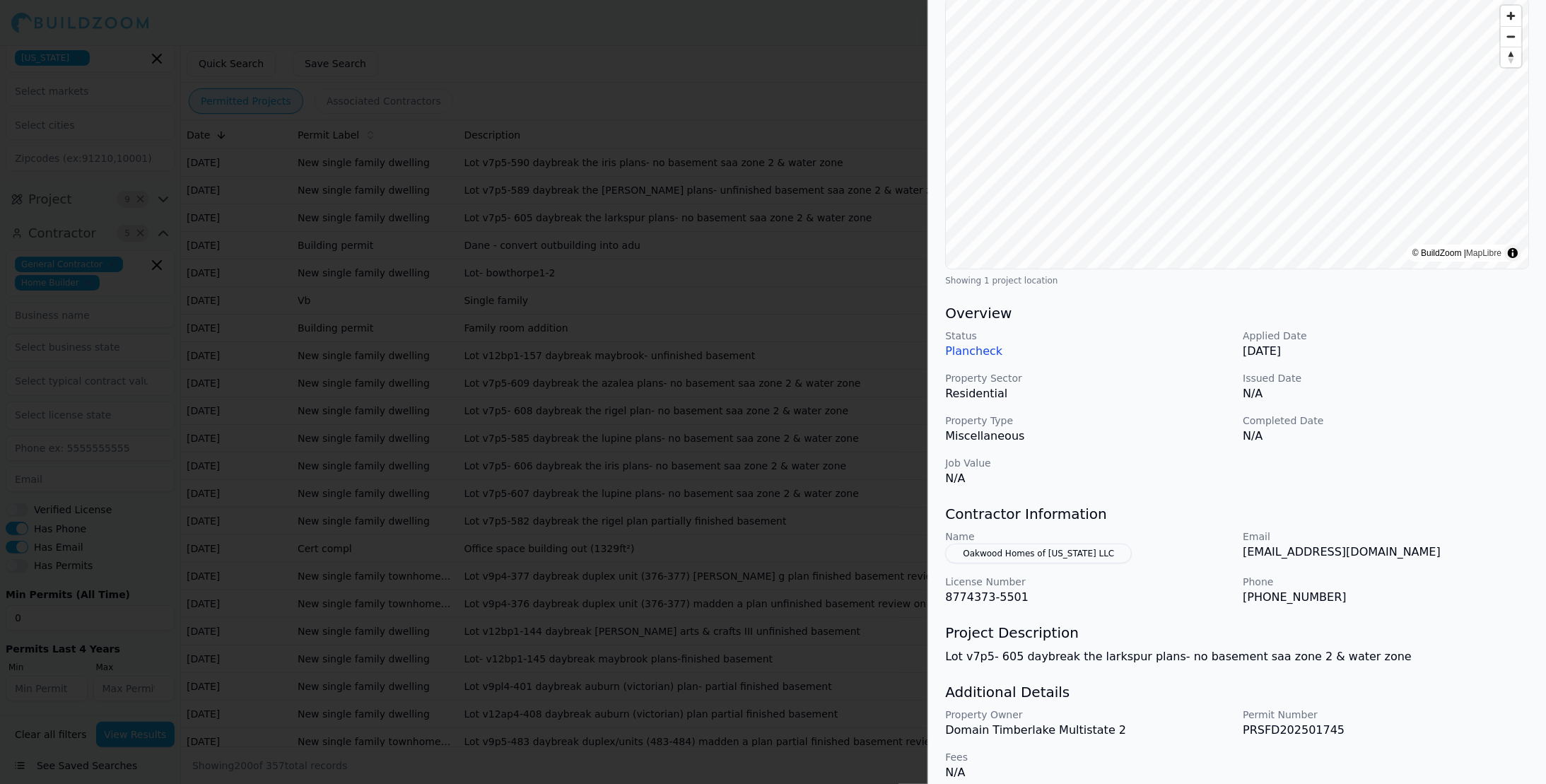
click at [1020, 554] on button "Oakwood Homes of [US_STATE] LLC" at bounding box center [1038, 554] width 186 height 20
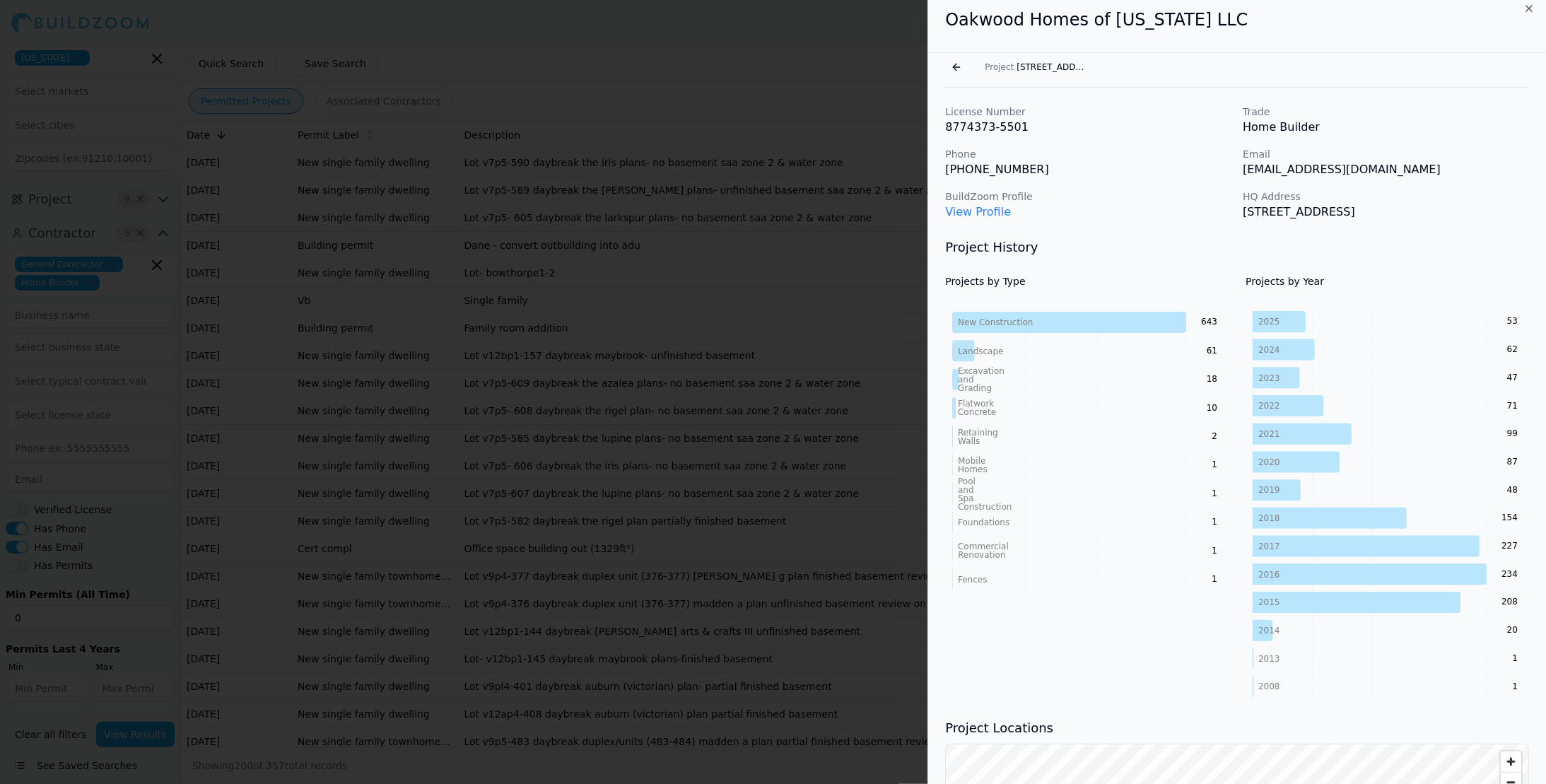
scroll to position [0, 0]
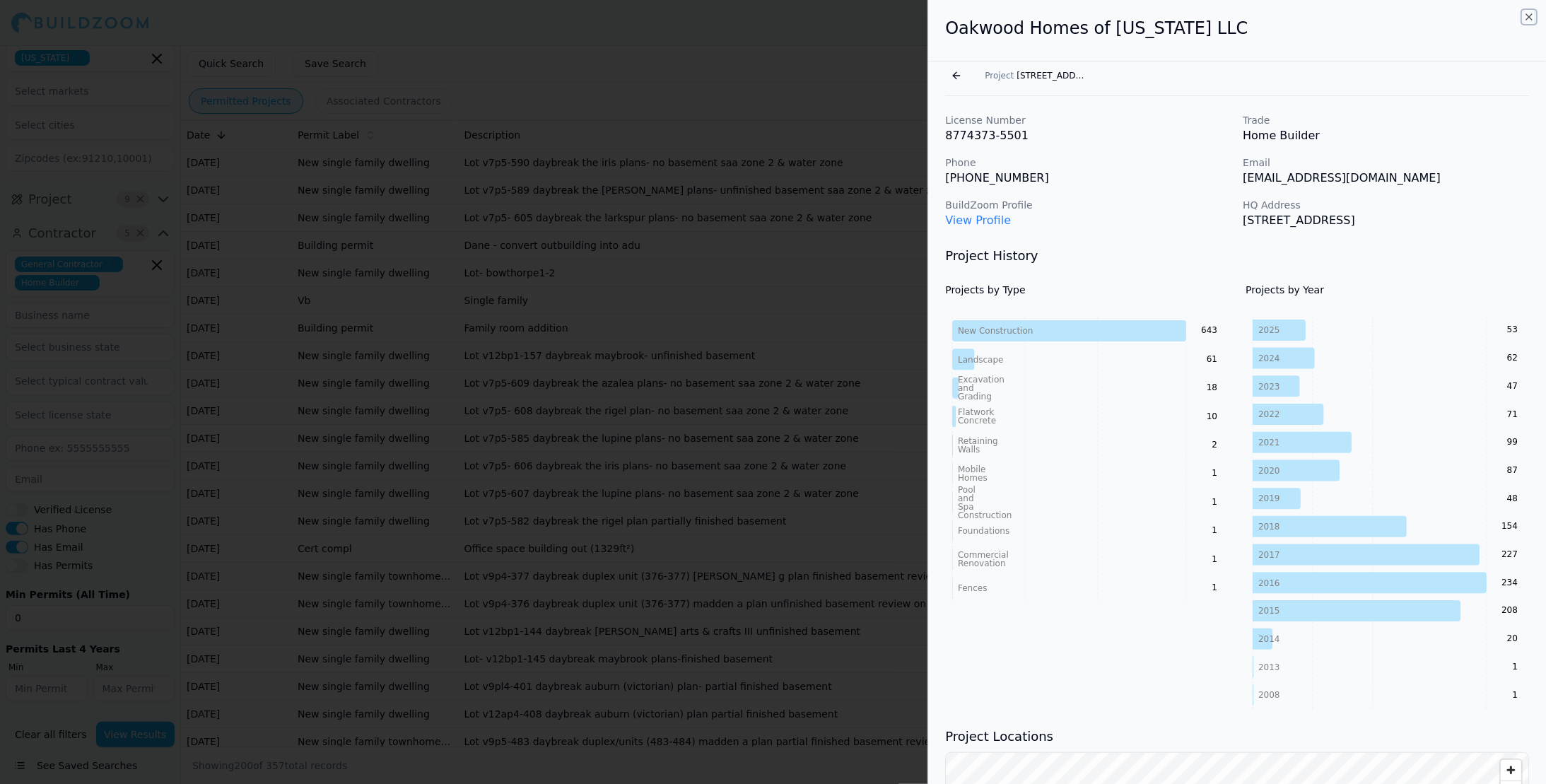
click at [1527, 19] on icon "button" at bounding box center [1529, 17] width 6 height 6
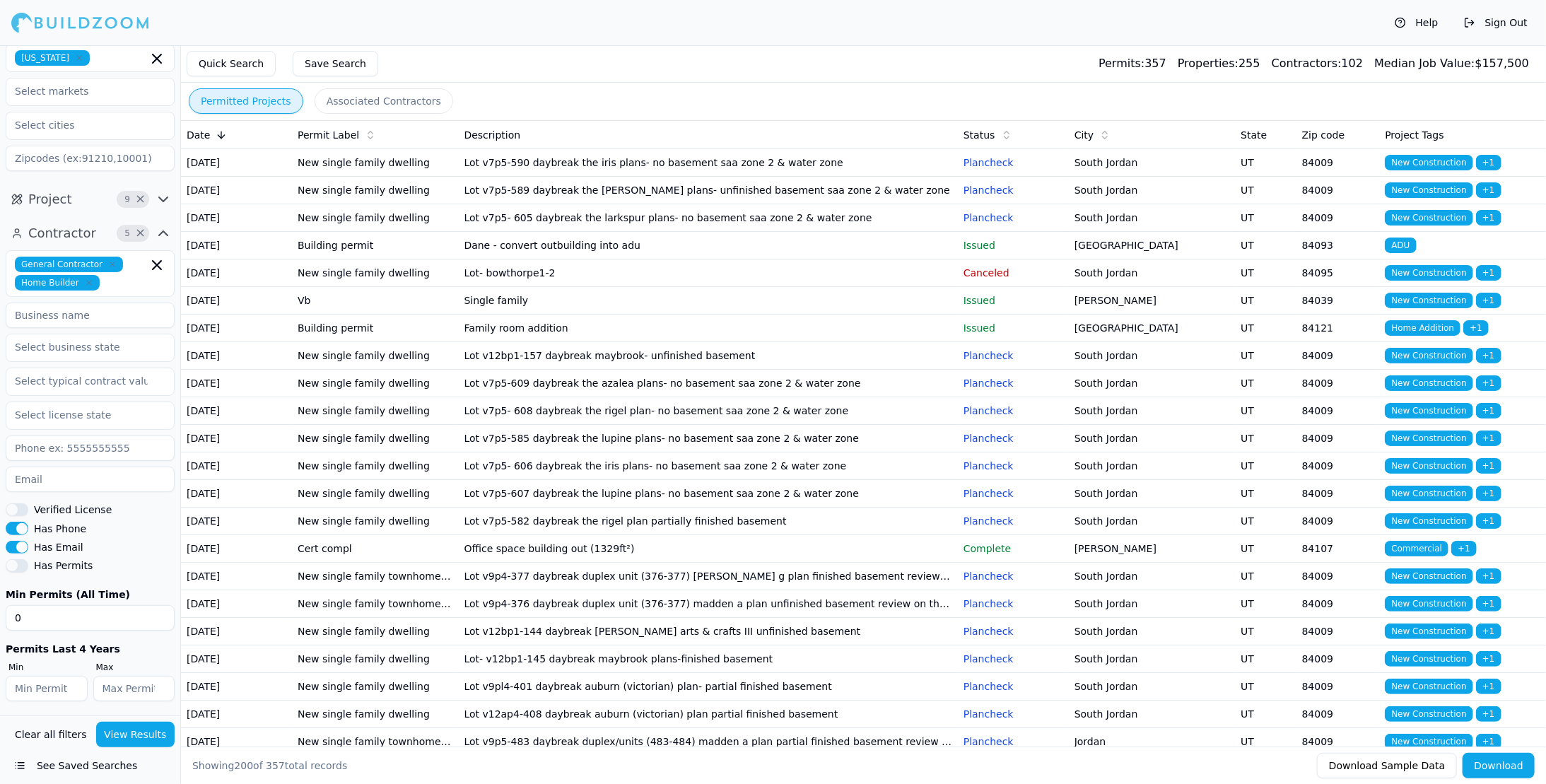
click at [1500, 23] on button "Sign Out" at bounding box center [1496, 22] width 78 height 23
